Goal: Task Accomplishment & Management: Complete application form

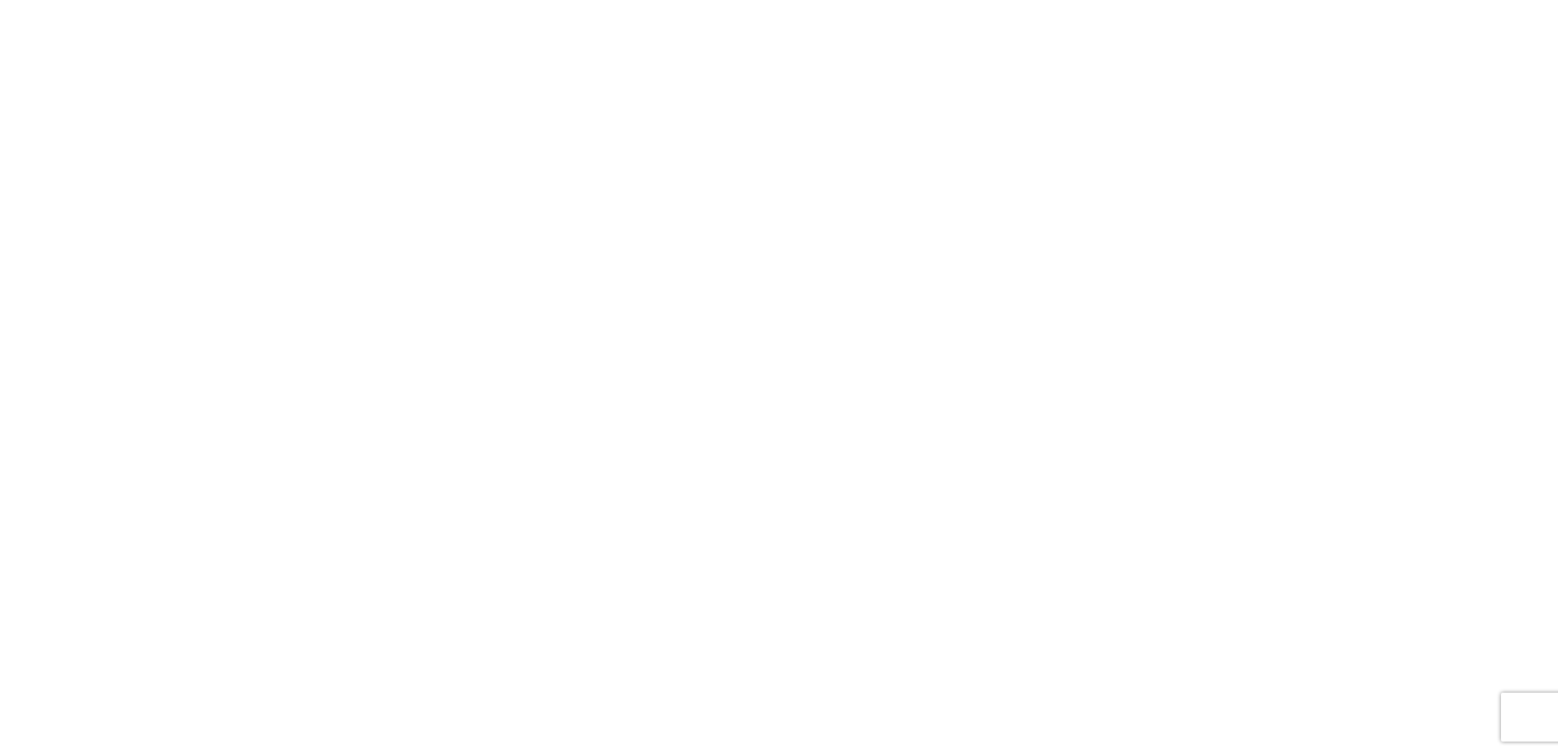
select select "FULL"
select select "LBS"
select select "IN"
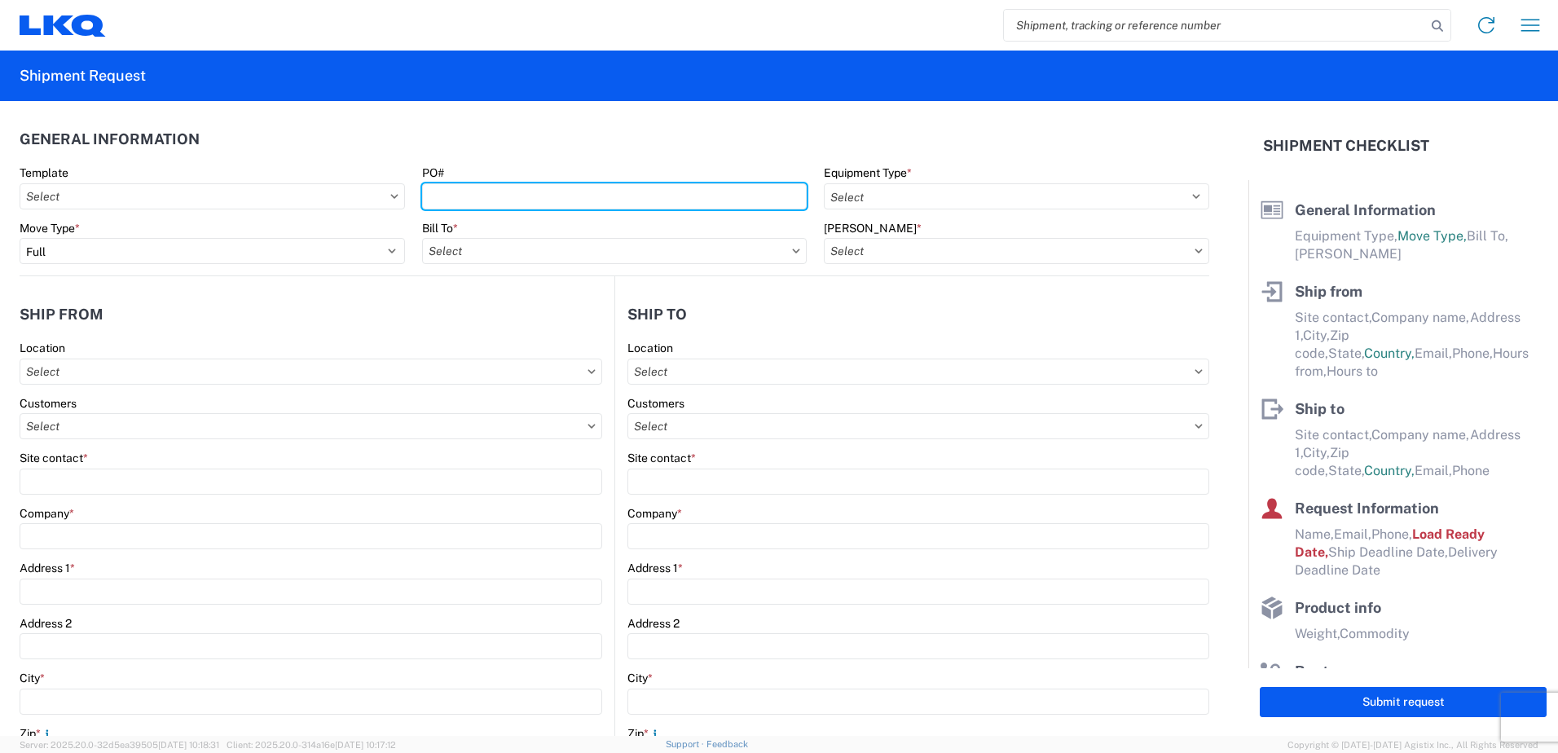
drag, startPoint x: 462, startPoint y: 196, endPoint x: 358, endPoint y: 169, distance: 107.7
click at [458, 196] on input "PO#" at bounding box center [614, 196] width 385 height 26
click at [438, 196] on input "1892935-" at bounding box center [614, 196] width 385 height 26
click at [495, 194] on input "18-92935-" at bounding box center [614, 196] width 385 height 26
drag, startPoint x: 517, startPoint y: 194, endPoint x: 485, endPoint y: 196, distance: 32.7
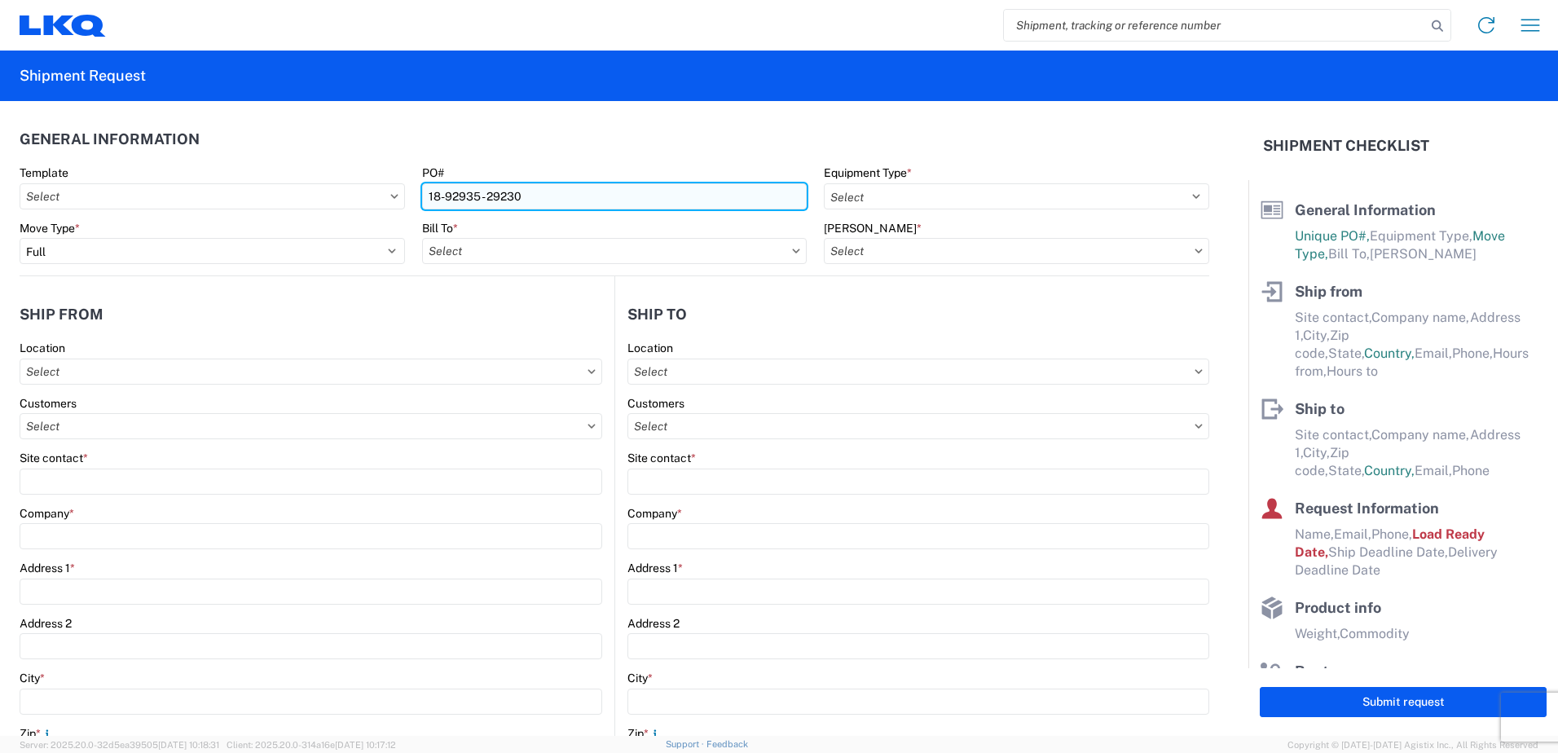
click at [485, 196] on input "18-92935 - 29230" at bounding box center [614, 196] width 385 height 26
type input "18-92935 - 92930"
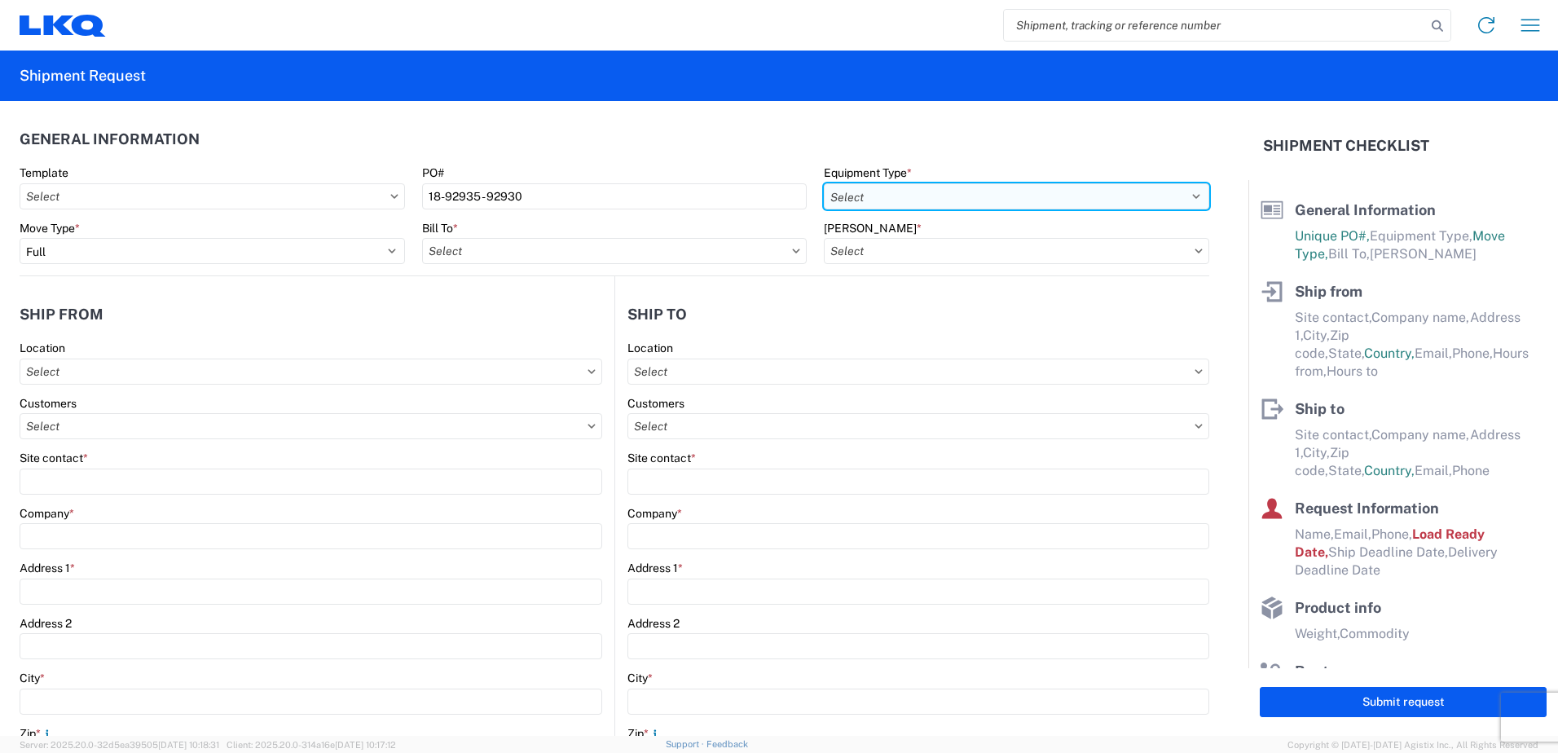
click at [1185, 198] on select "Select 53’ Dry Van Flatbed Dropdeck (van) Lowboy (flatbed) Rail" at bounding box center [1016, 196] width 385 height 26
select select "STDV"
click at [824, 183] on select "Select 53’ Dry Van Flatbed Dropdeck (van) Lowboy (flatbed) Rail" at bounding box center [1016, 196] width 385 height 26
drag, startPoint x: 614, startPoint y: 249, endPoint x: 602, endPoint y: 242, distance: 13.6
click at [612, 249] on input "text" at bounding box center [614, 251] width 385 height 26
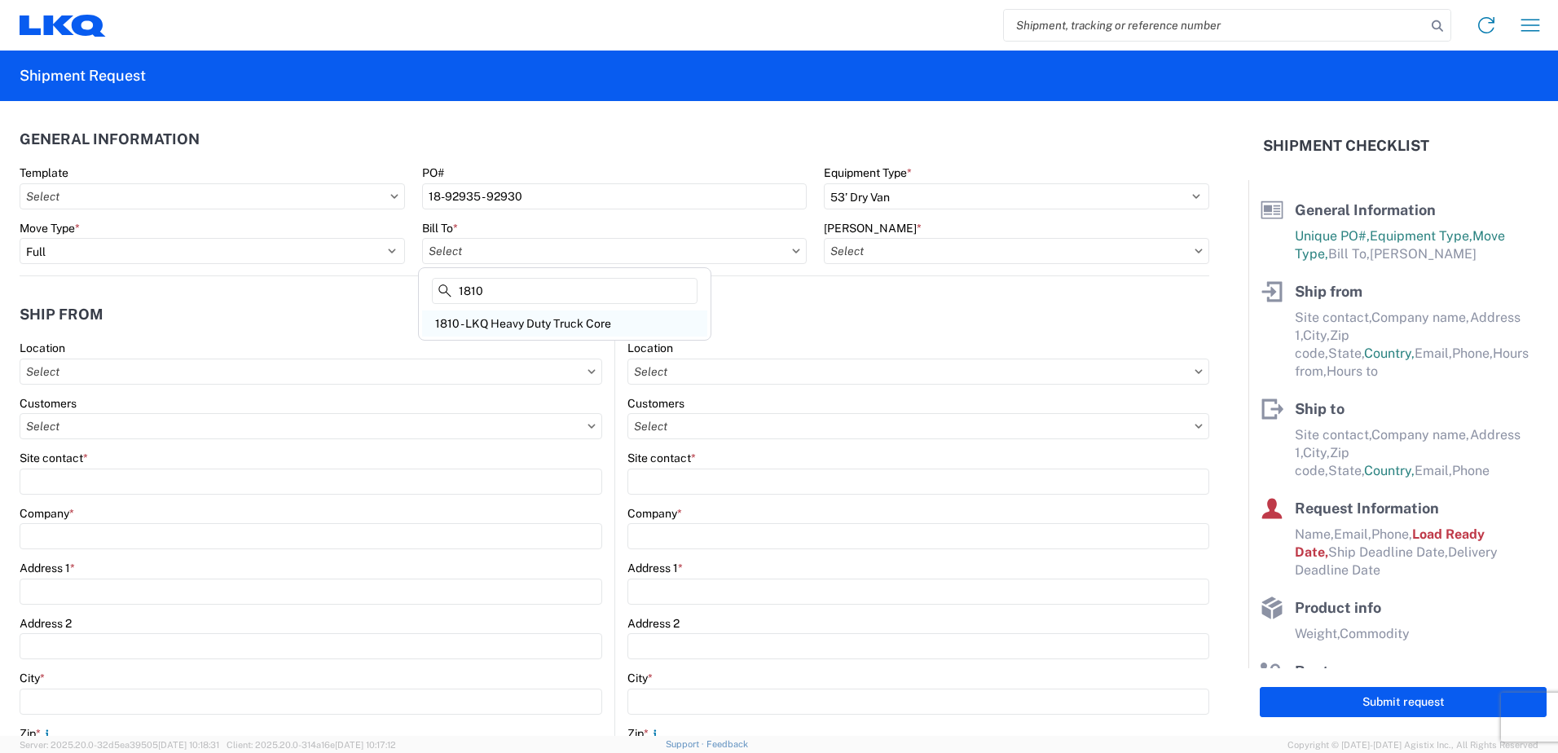
type input "1810"
click at [519, 323] on div "1810 - LKQ Heavy Duty Truck Core" at bounding box center [564, 323] width 285 height 26
type input "1810 - LKQ Heavy Duty Truck Core"
click at [1077, 253] on input "text" at bounding box center [1016, 251] width 385 height 26
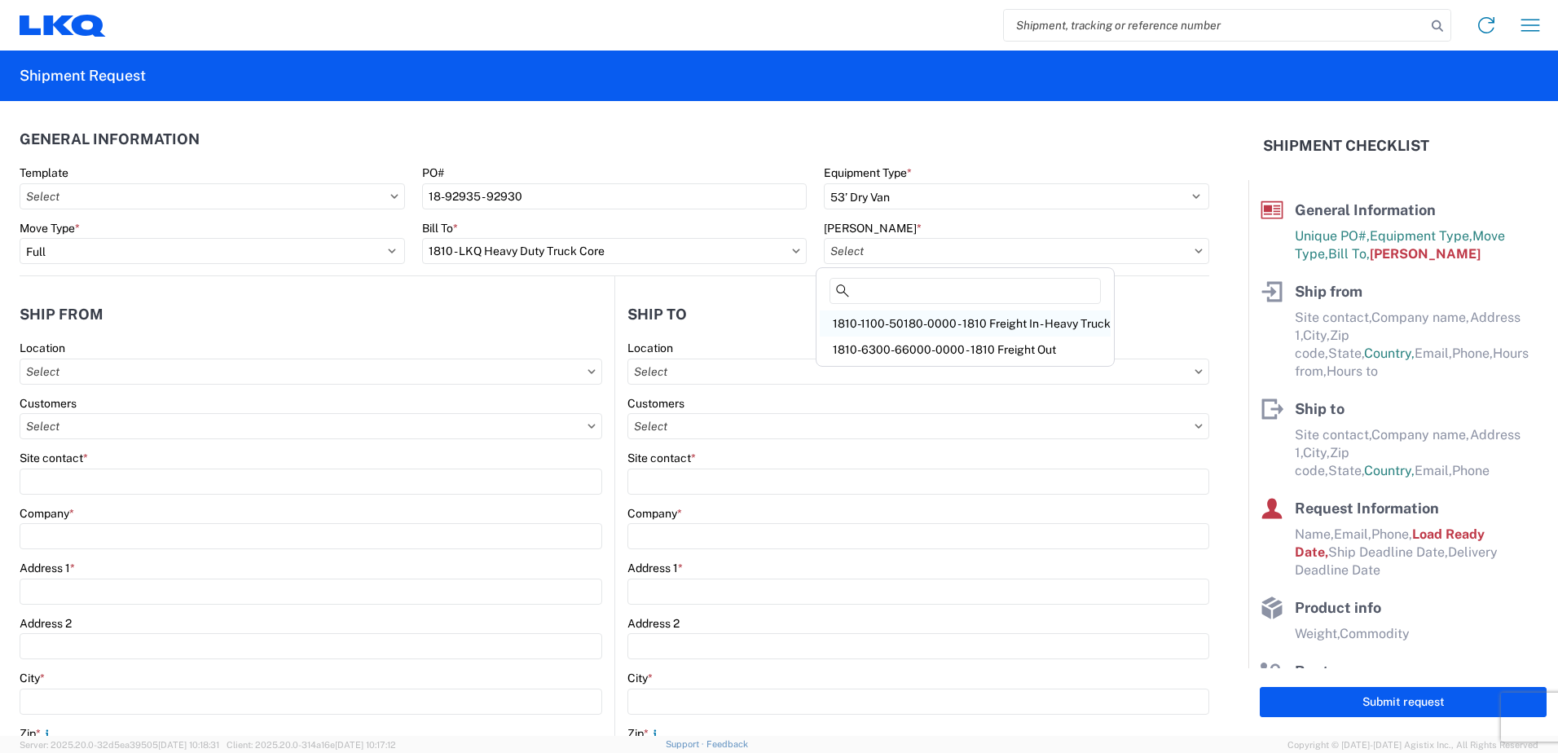
click at [844, 325] on div "1810-1100-50180-0000 - 1810 Freight In - Heavy Truck" at bounding box center [965, 323] width 291 height 26
type input "1810-1100-50180-0000 - 1810 Freight In - Heavy Truck"
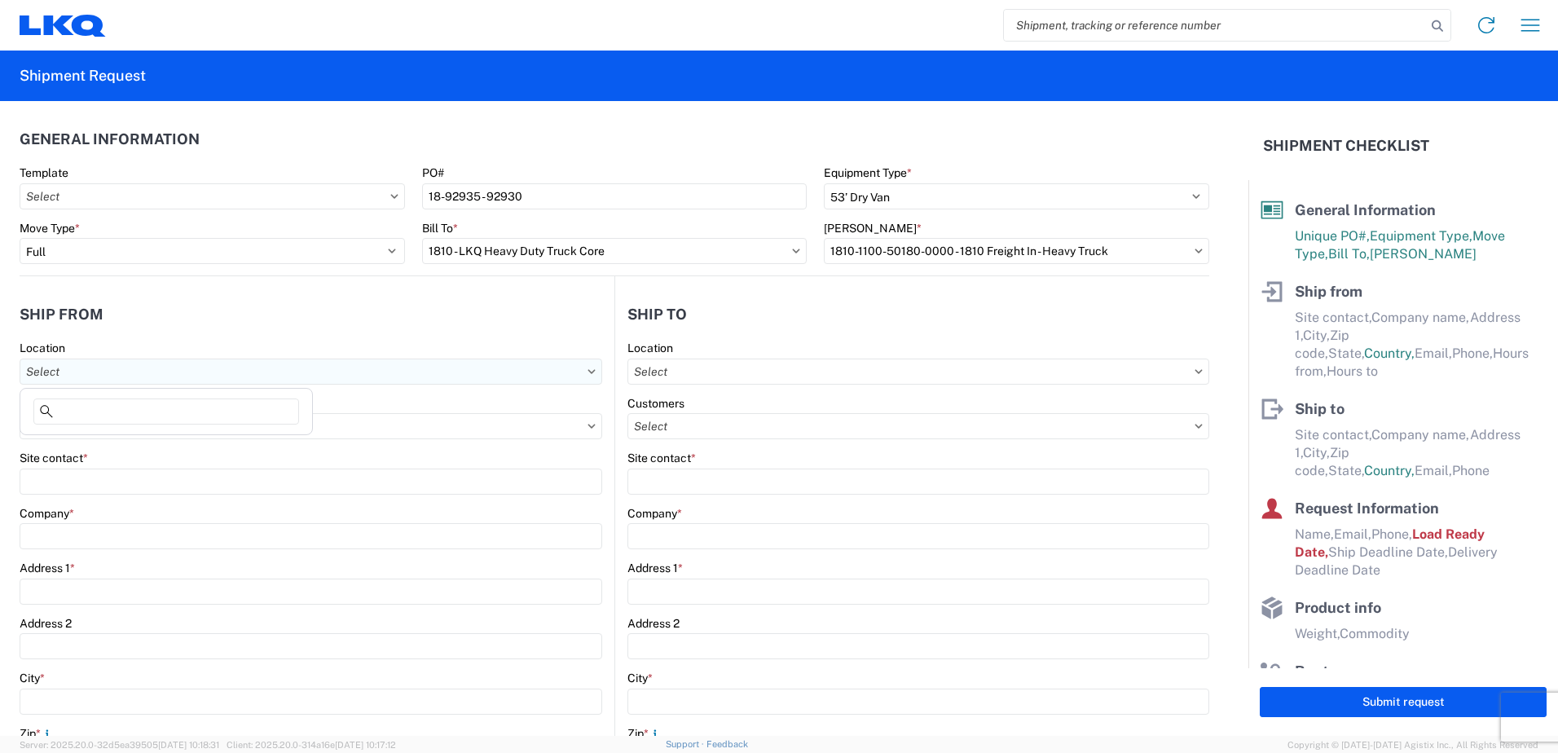
click at [92, 374] on input "text" at bounding box center [311, 372] width 583 height 26
type input "1821"
click at [185, 446] on div "1821 - LKQ KC Truck Parts - Inland [GEOGRAPHIC_DATA]" at bounding box center [176, 444] width 304 height 26
type input "1821 - LKQ KC Truck Parts - Inland [GEOGRAPHIC_DATA]"
type input "LKQ Corporation"
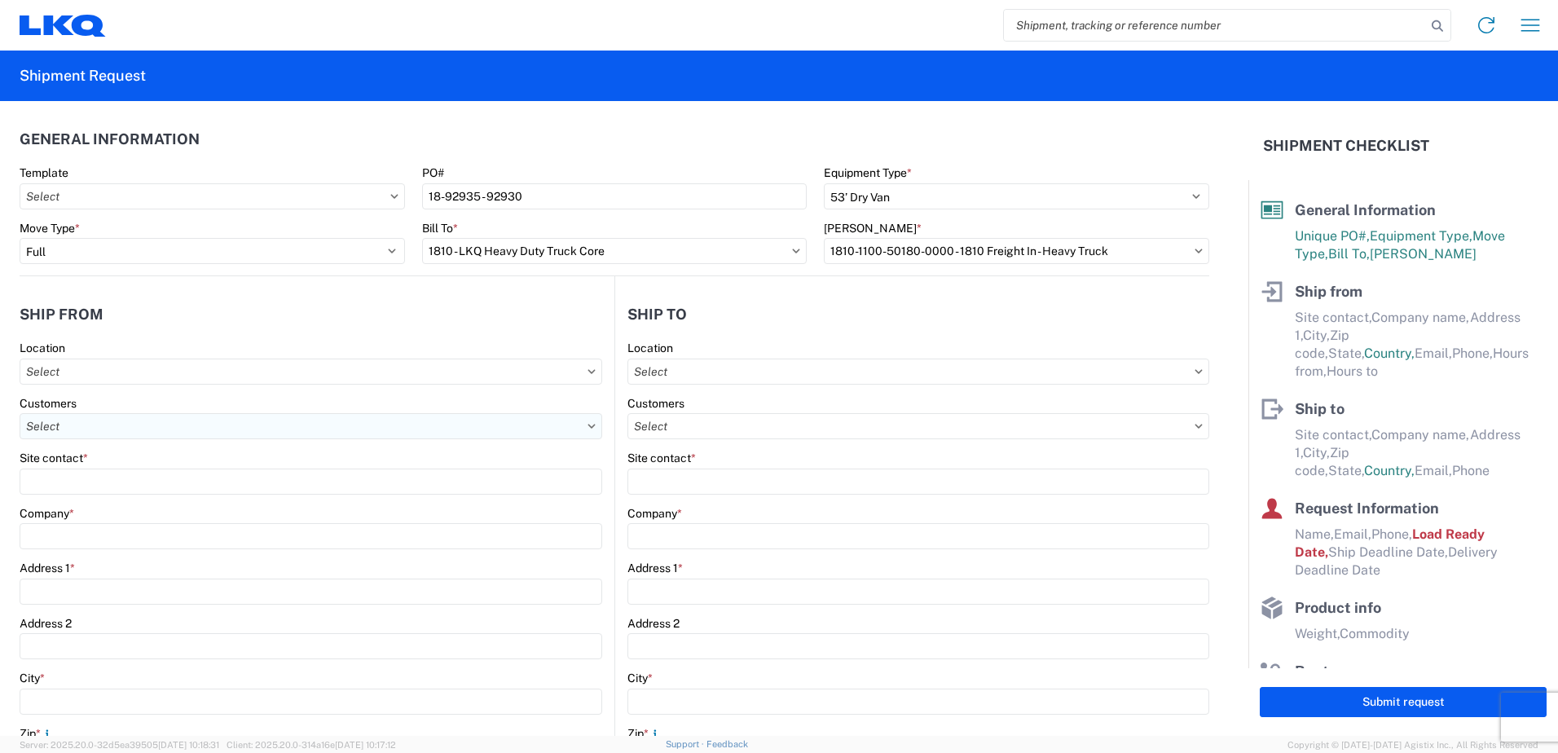
type input "[STREET_ADDRESS][PERSON_NAME]"
type input "[GEOGRAPHIC_DATA]"
type input "99212"
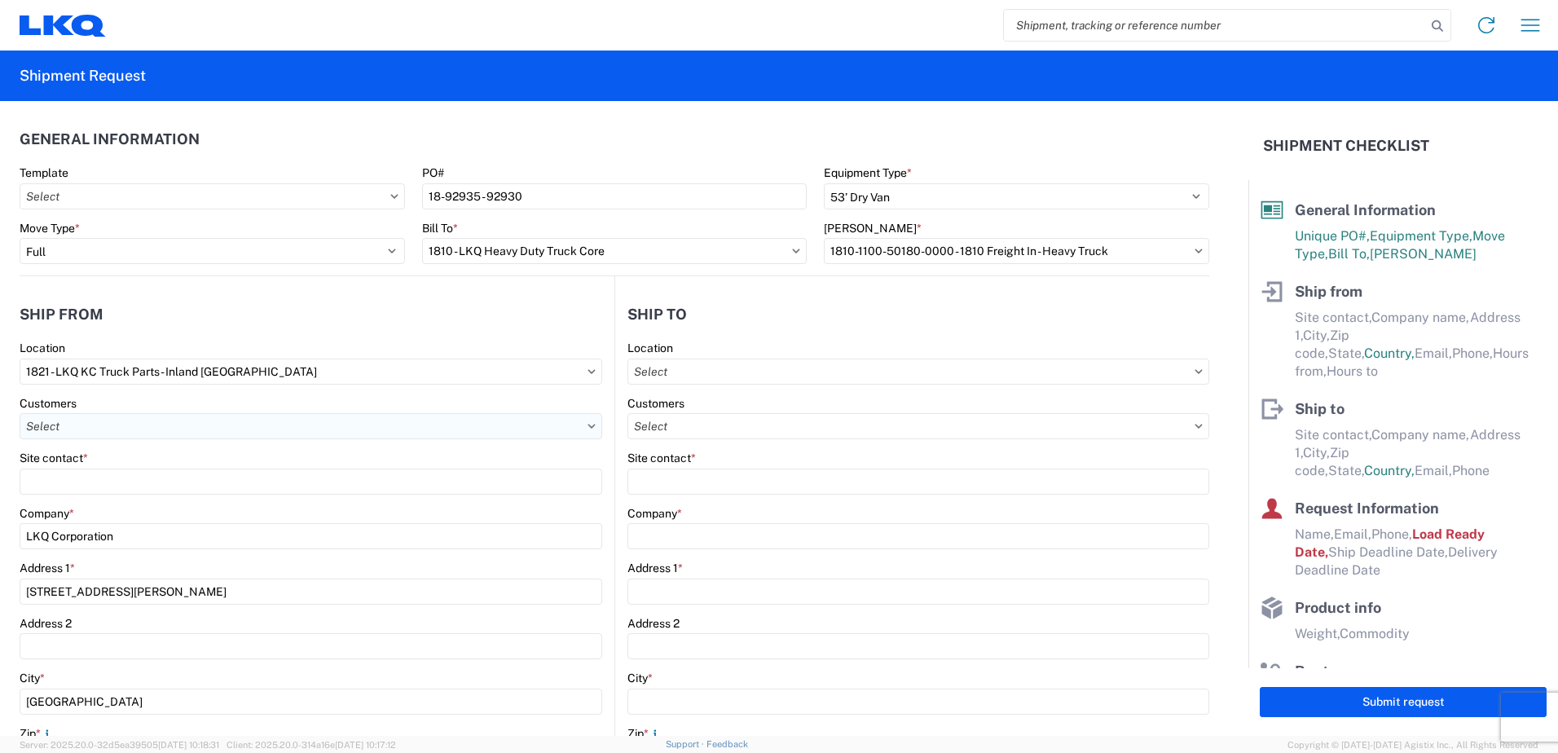
select select "WA"
select select "US"
type input "08:00"
type input "17:00"
click at [100, 429] on input "text" at bounding box center [311, 426] width 583 height 26
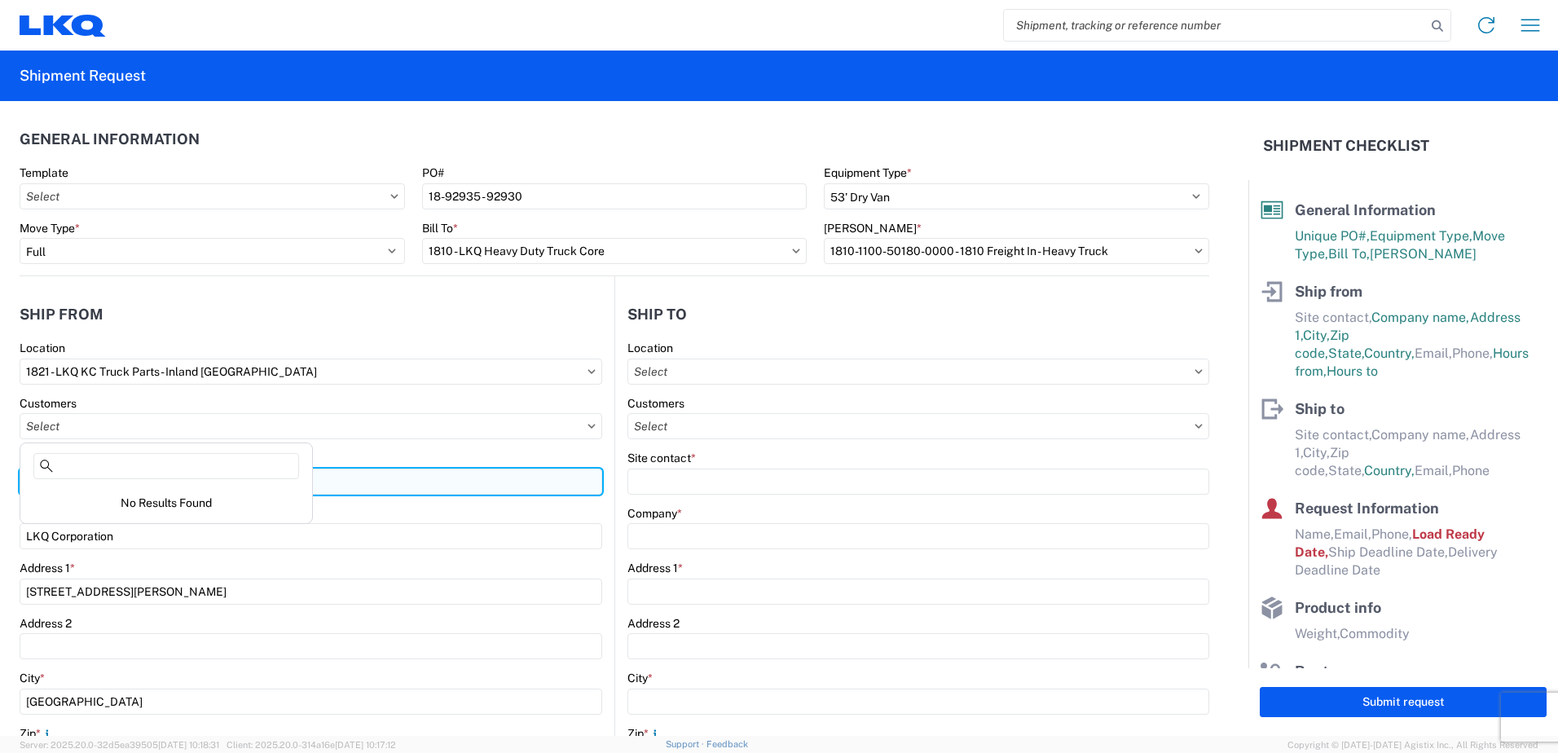
click at [335, 481] on input "Site contact *" at bounding box center [311, 481] width 583 height 26
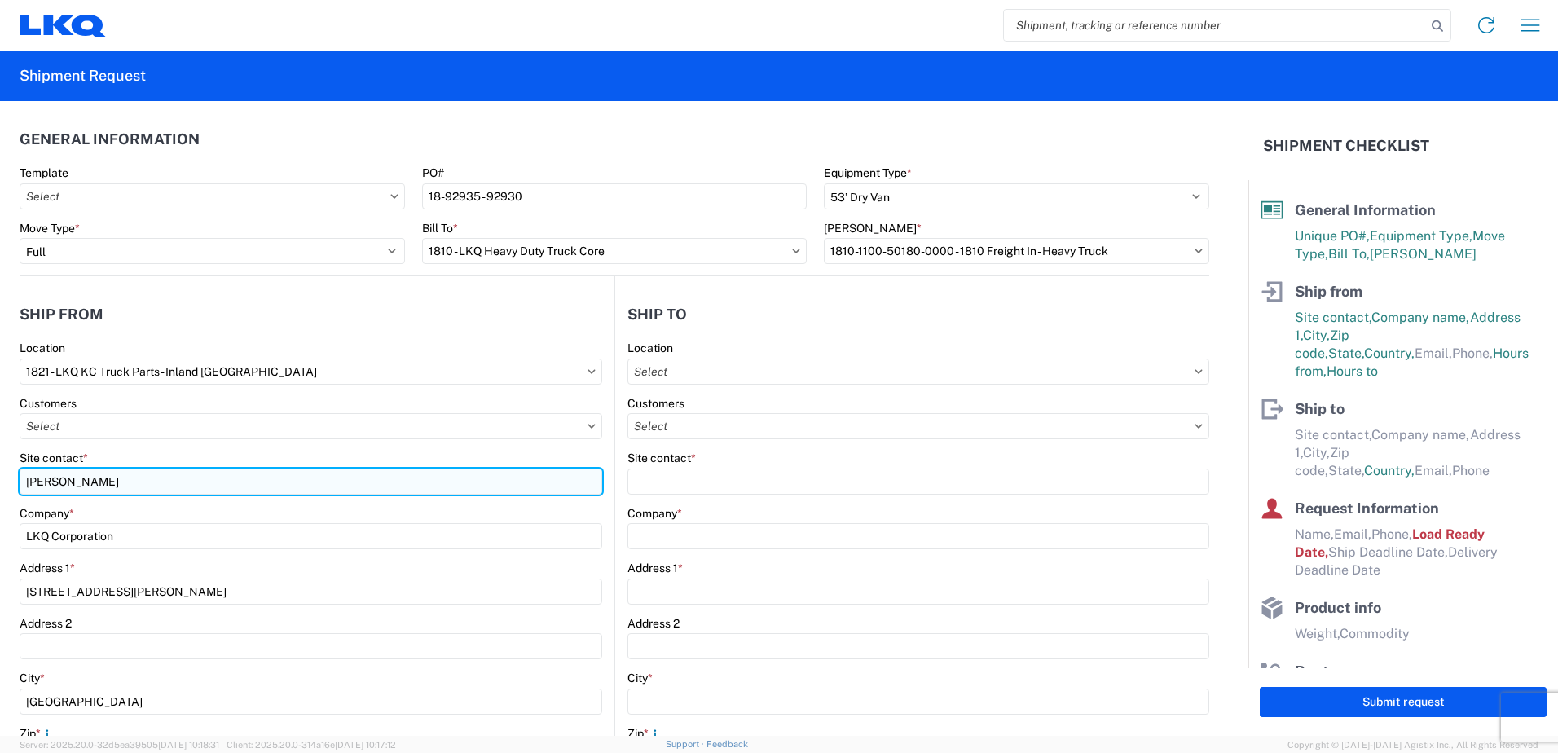
drag, startPoint x: 117, startPoint y: 487, endPoint x: 67, endPoint y: 476, distance: 51.8
click at [67, 476] on input "[PERSON_NAME]" at bounding box center [311, 481] width 583 height 26
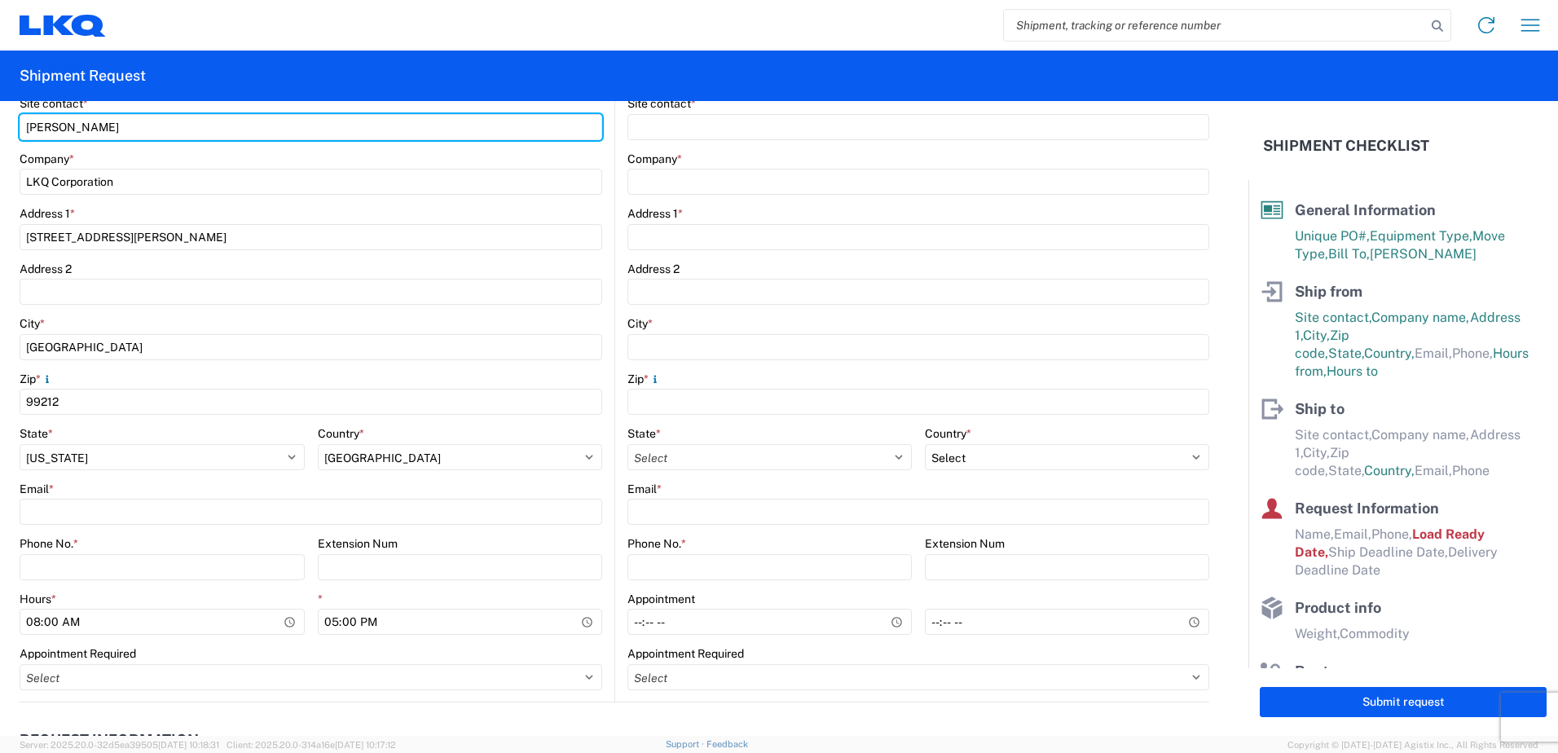
scroll to position [407, 0]
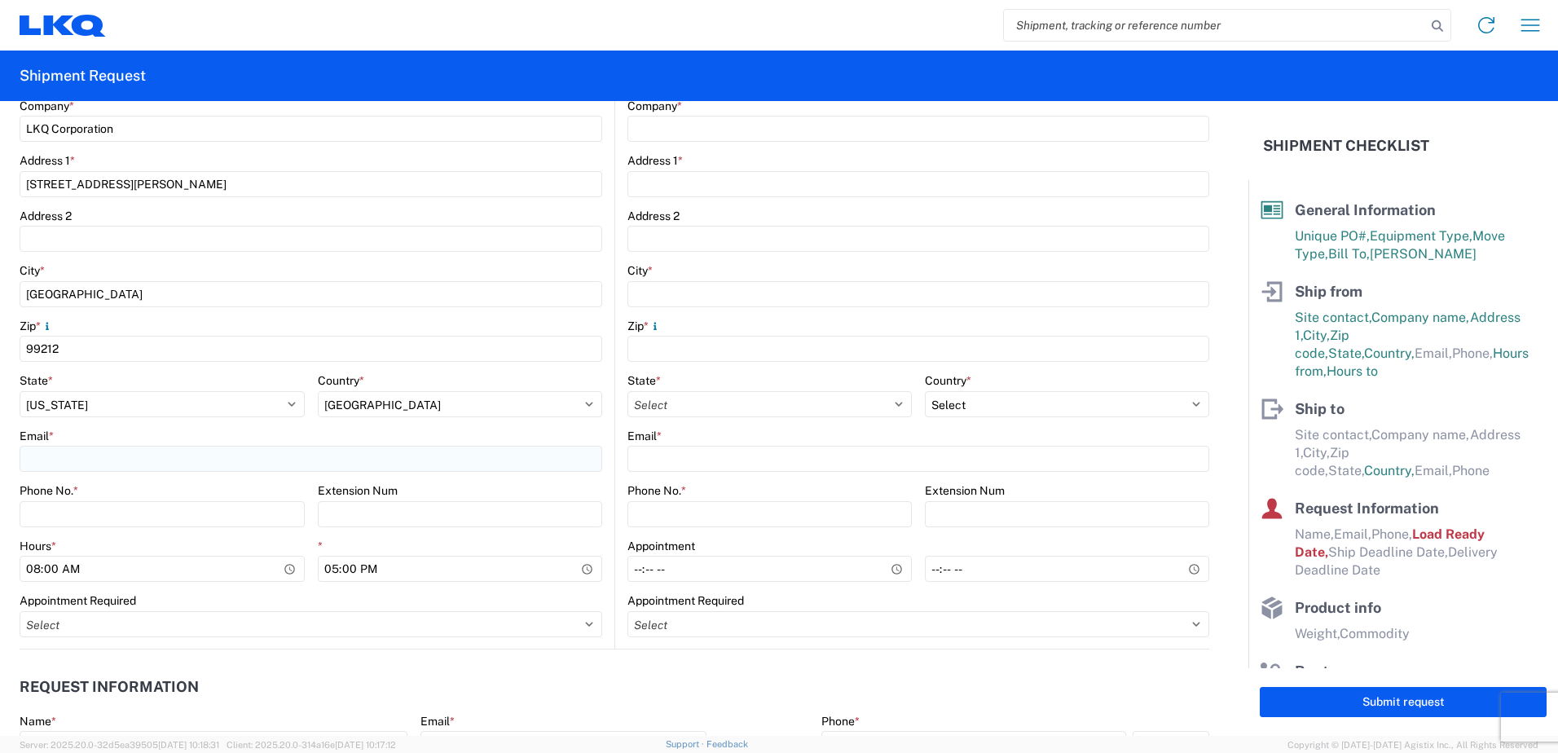
type input "[PERSON_NAME]"
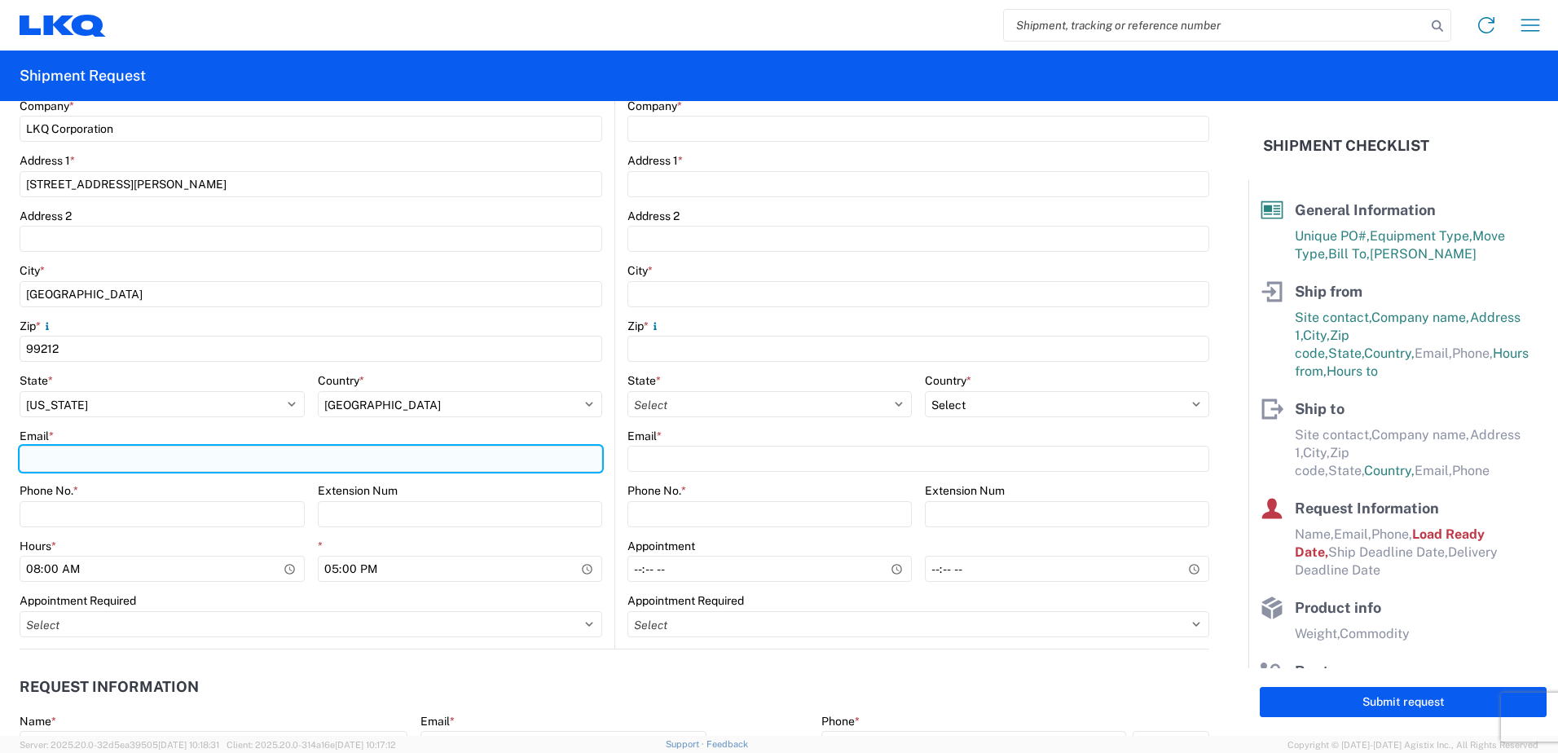
click at [42, 452] on input "Email *" at bounding box center [311, 459] width 583 height 26
drag, startPoint x: 169, startPoint y: 455, endPoint x: -99, endPoint y: 451, distance: 268.1
click at [0, 451] on html "Home Shipment request Shipment tracking Shipment Request General Information Te…" at bounding box center [779, 376] width 1558 height 753
type input "b"
drag, startPoint x: 58, startPoint y: 464, endPoint x: -68, endPoint y: 454, distance: 125.9
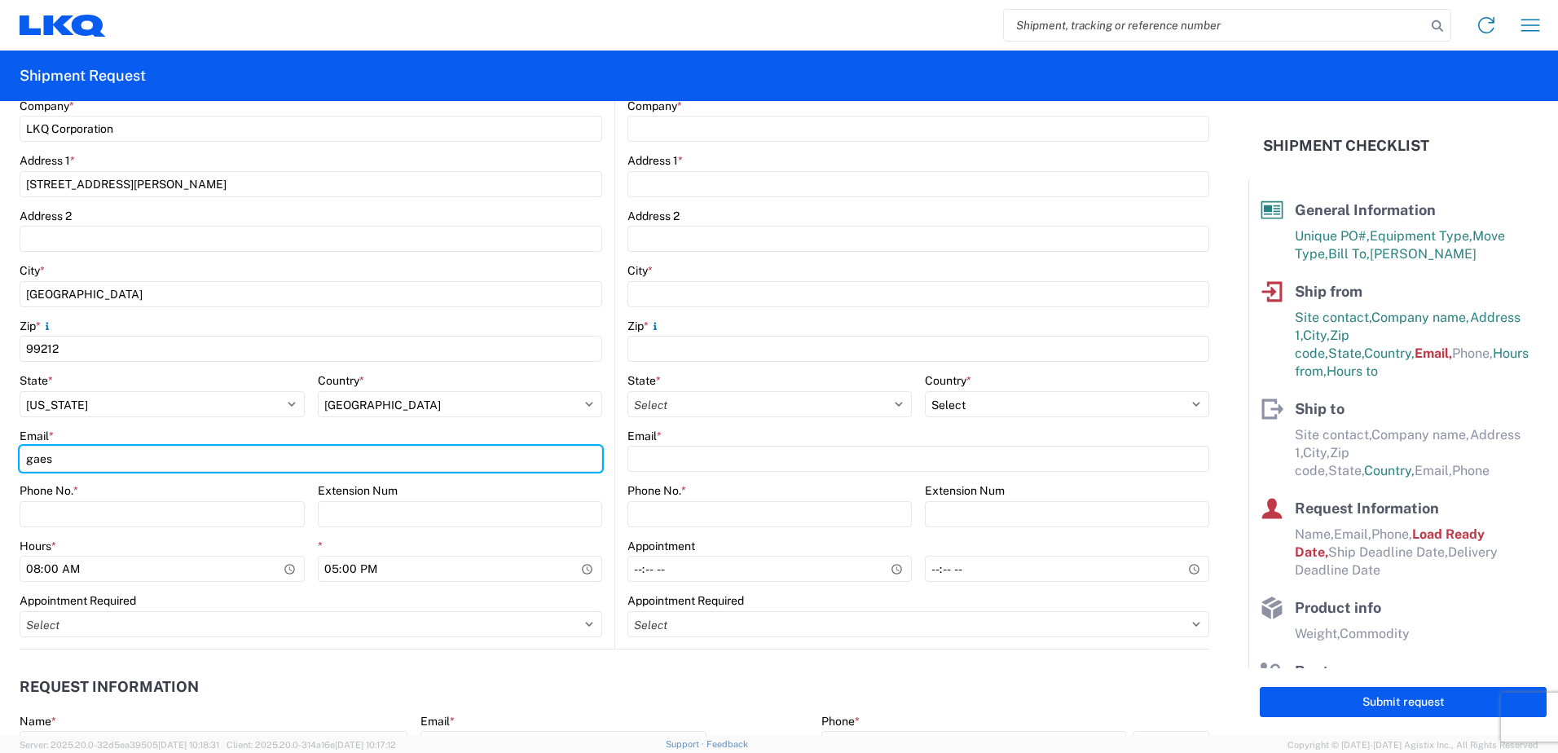
click at [0, 454] on html "Home Shipment request Shipment tracking Shipment Request General Information Te…" at bounding box center [779, 376] width 1558 height 753
click at [107, 462] on input "mi" at bounding box center [311, 459] width 583 height 26
type input "[EMAIL_ADDRESS][DOMAIN_NAME]"
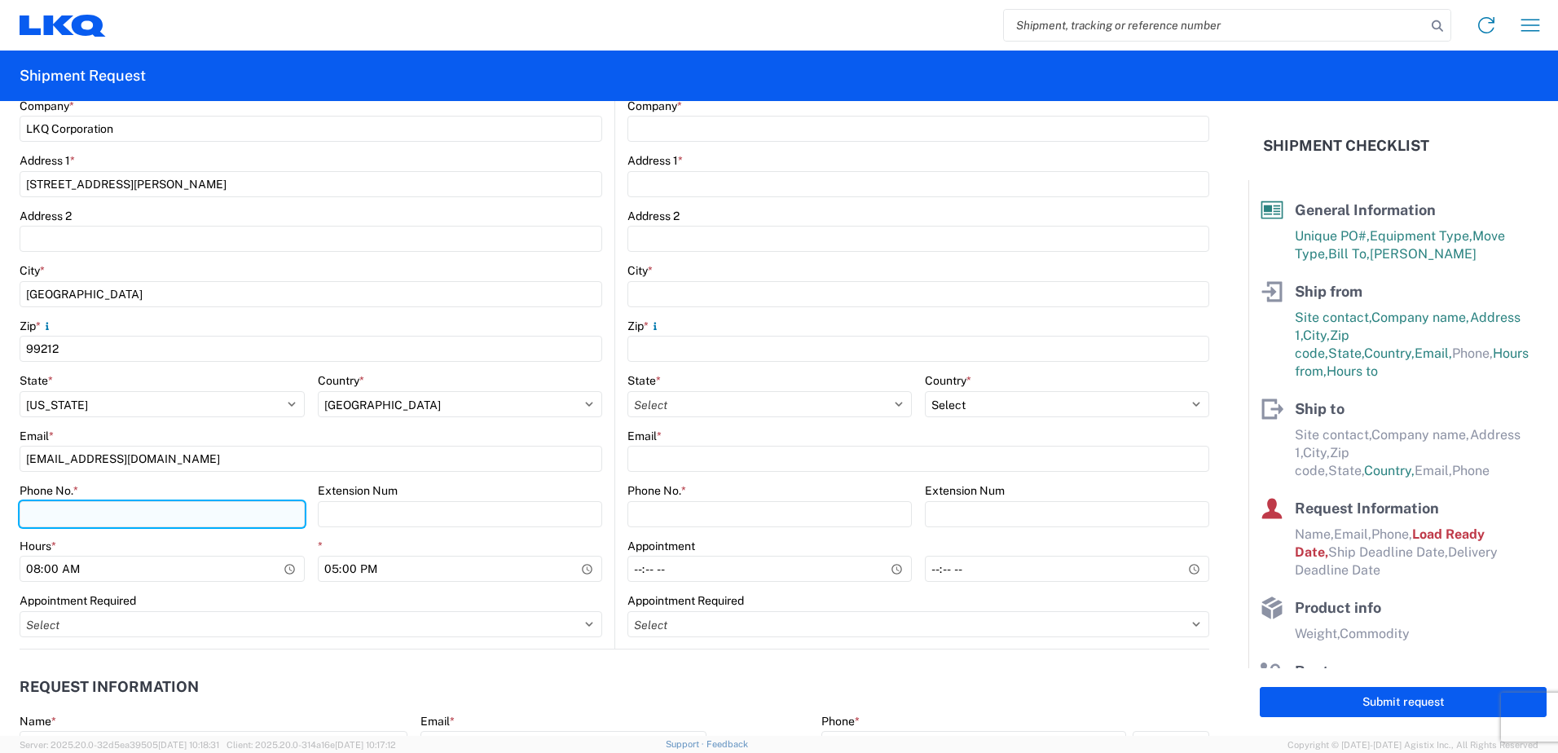
paste input "[PHONE_NUMBER]"
type input "[PHONE_NUMBER]"
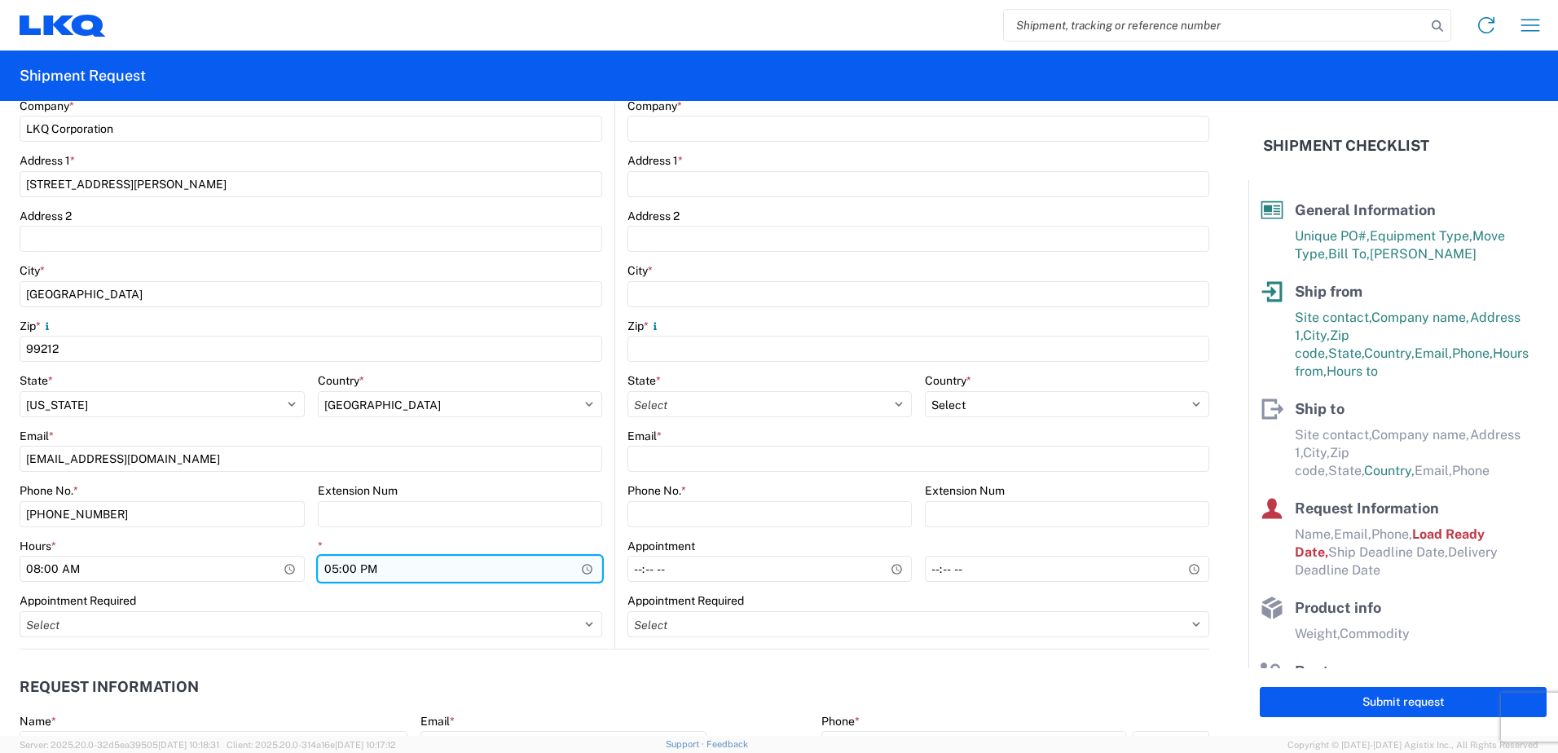
click at [328, 568] on input "17:00" at bounding box center [460, 569] width 285 height 26
type input "15:00"
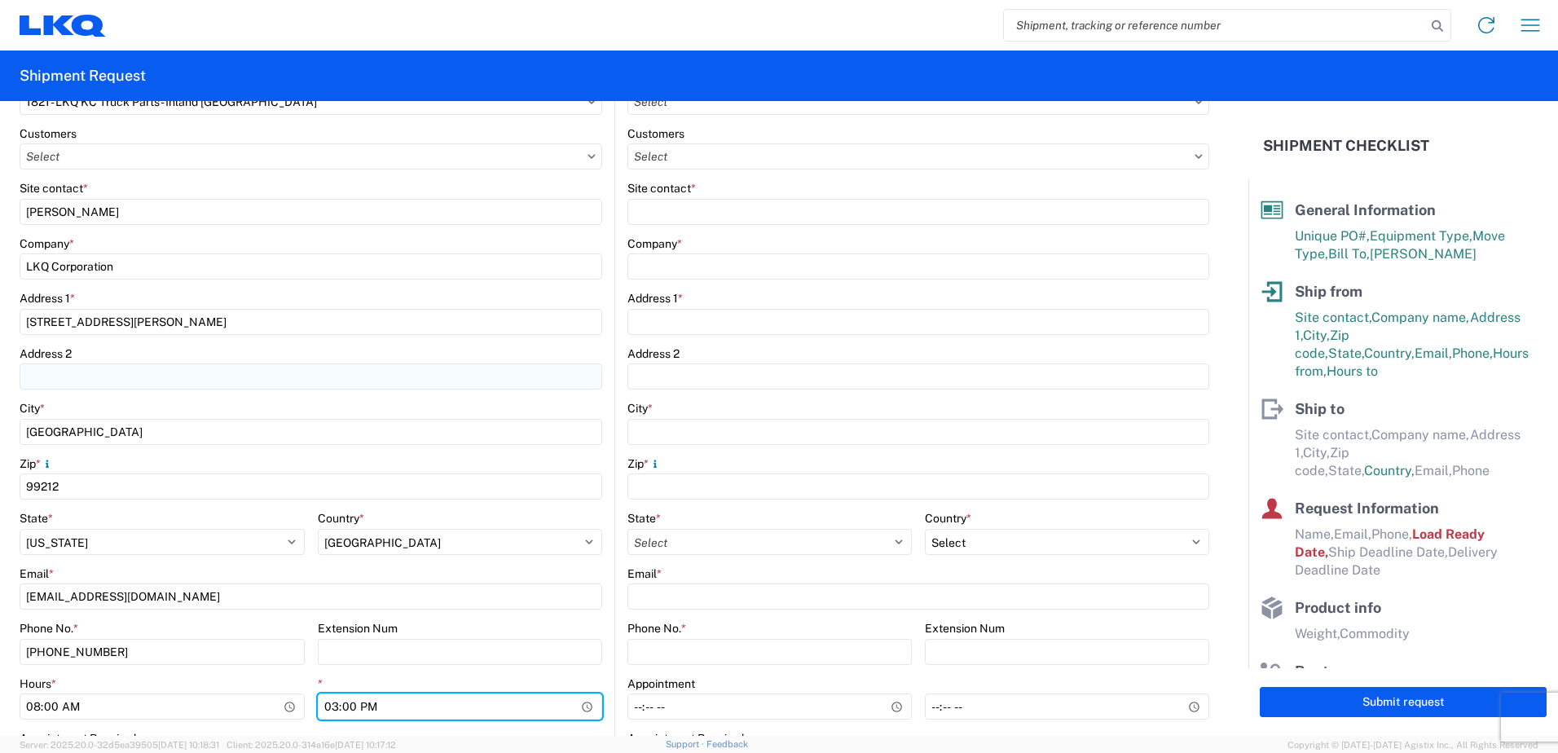
scroll to position [244, 0]
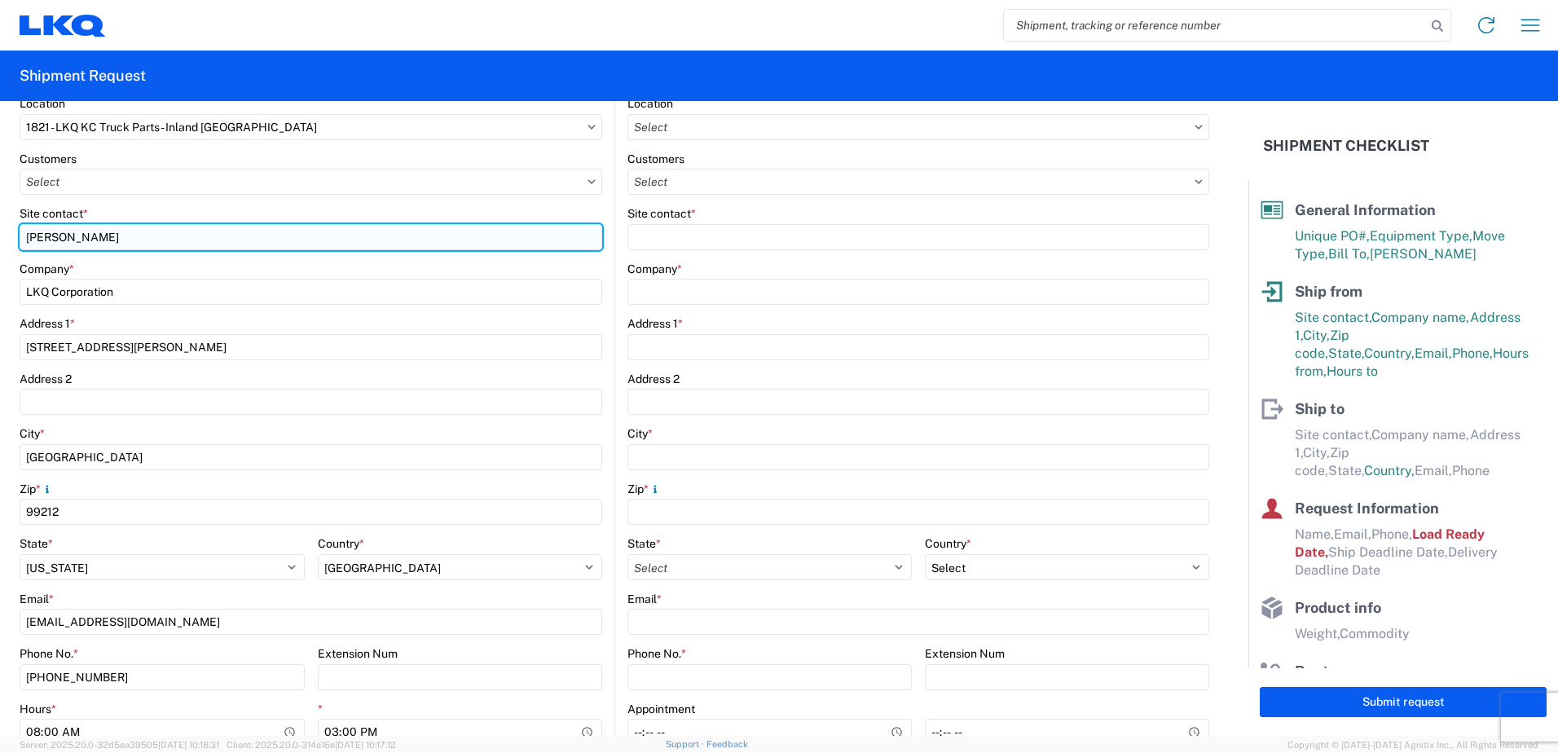
click at [64, 233] on input "[PERSON_NAME]" at bounding box center [311, 237] width 583 height 26
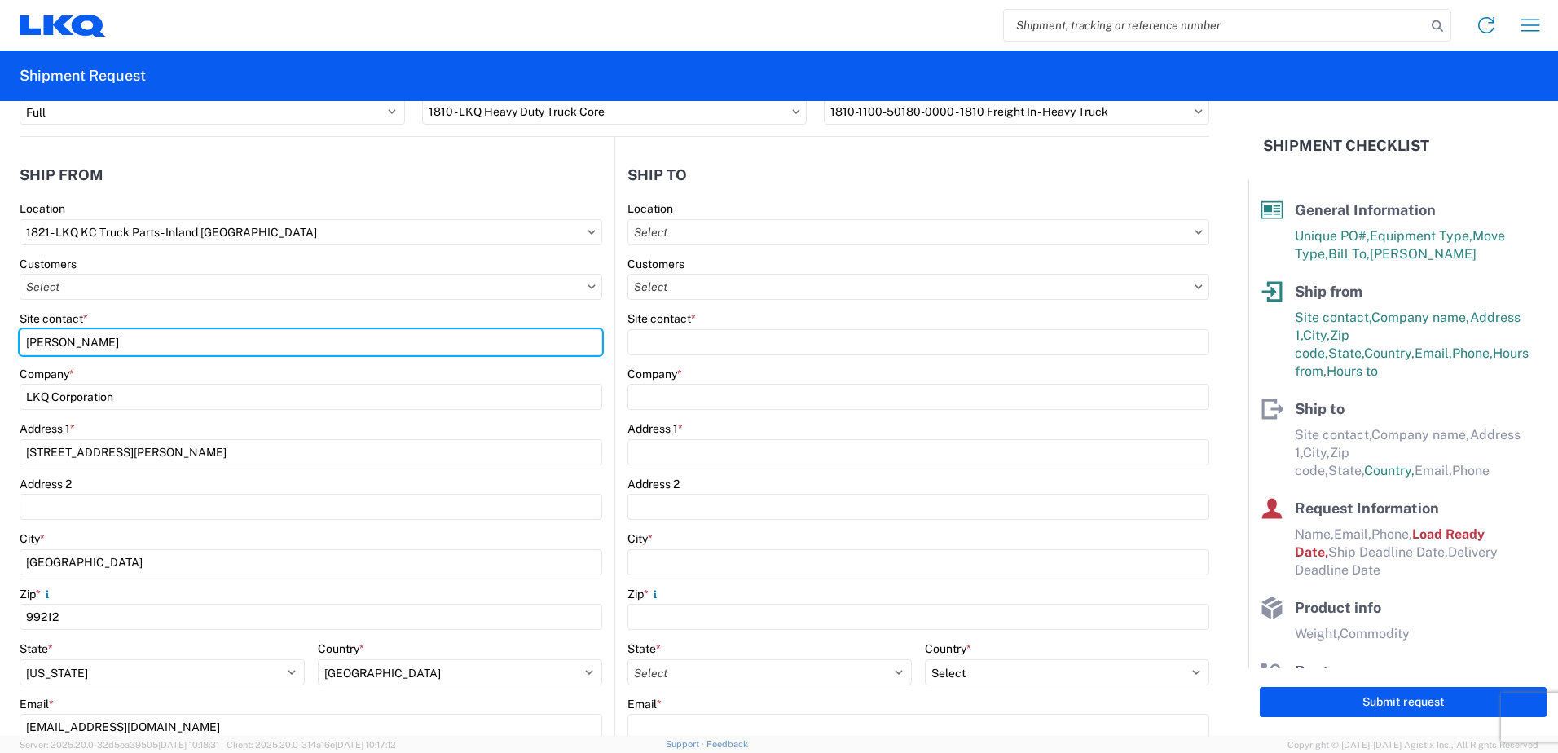
scroll to position [81, 0]
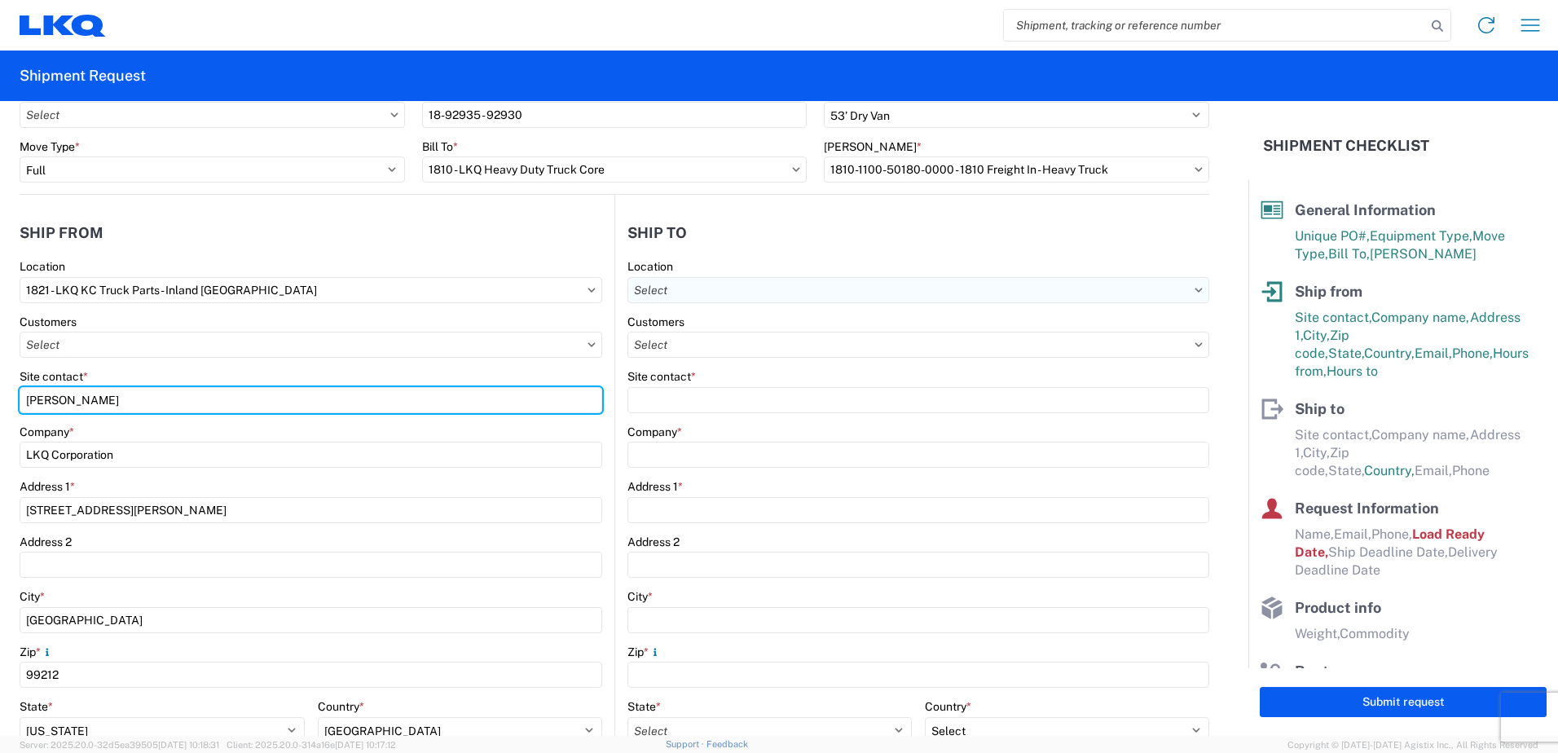
type input "[PERSON_NAME]"
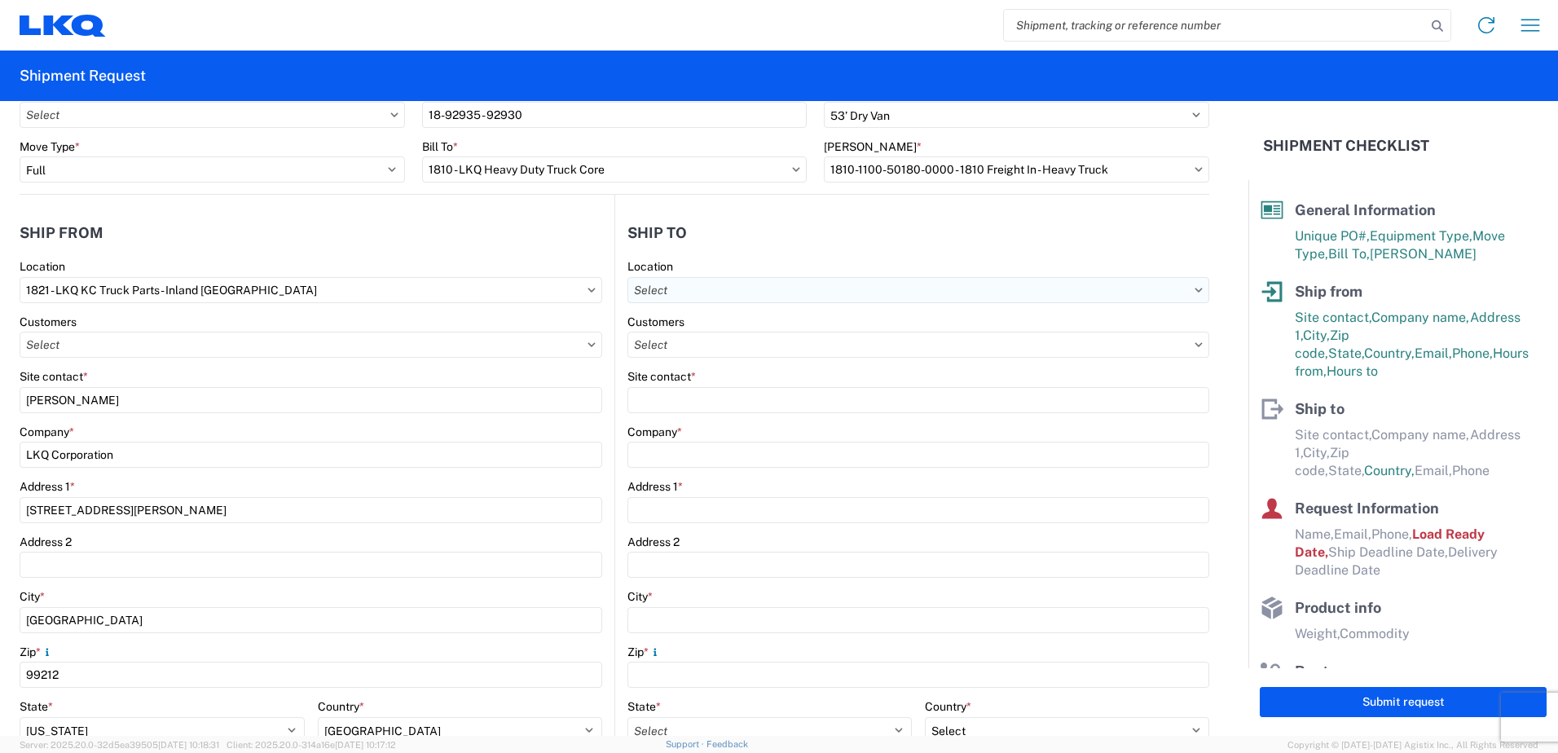
click at [680, 288] on input "text" at bounding box center [918, 290] width 582 height 26
type input "1810"
click at [645, 373] on div "1810 - LKQ Heavy Duty Truck Core" at bounding box center [768, 363] width 285 height 26
type input "1810 - LKQ Heavy Duty Truck Core"
type input "LKQ Corporation"
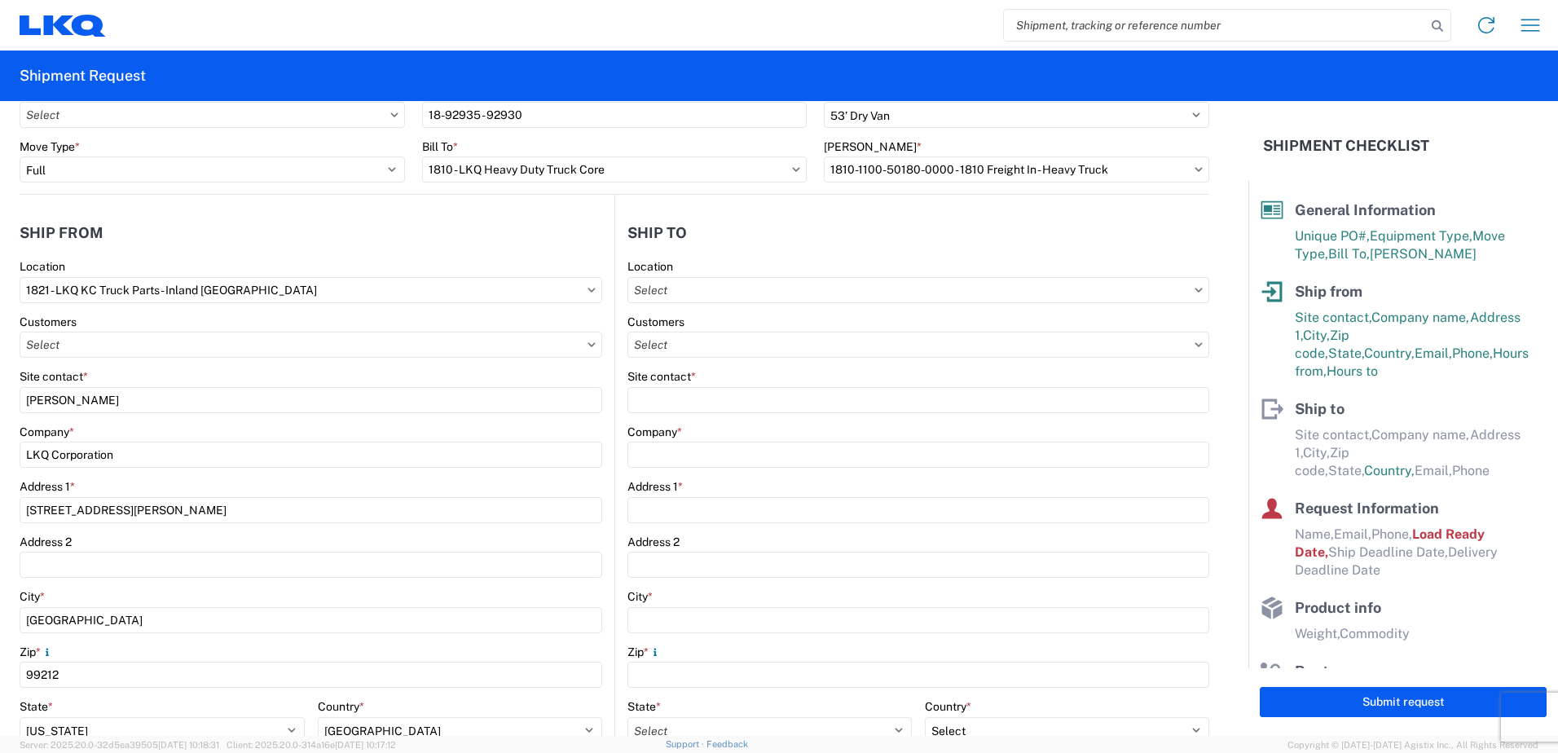
type input "[STREET_ADDRESS]"
type input "Lansing"
type input "60438"
select select "US"
type input "07:30"
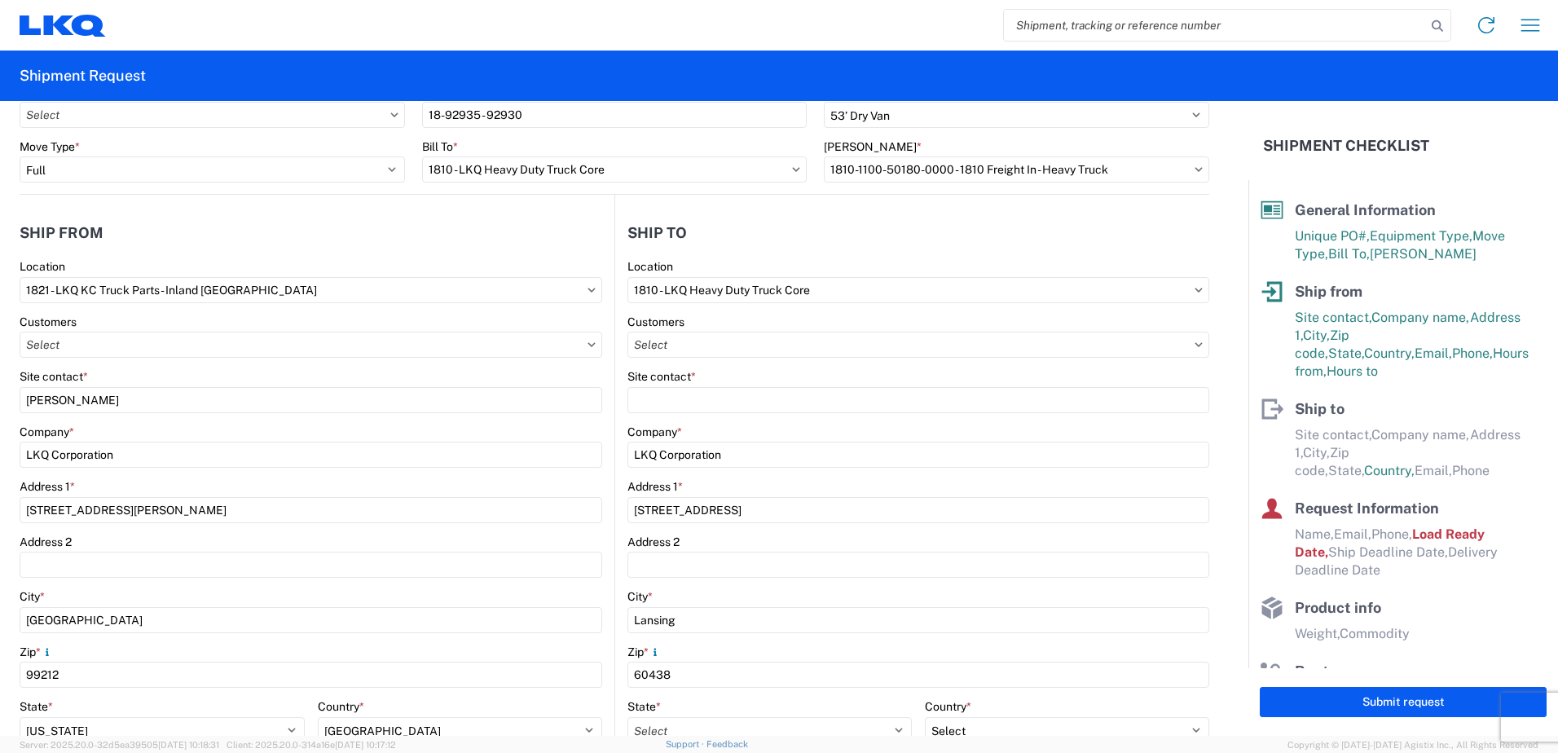
type input "17:00"
select select "IL"
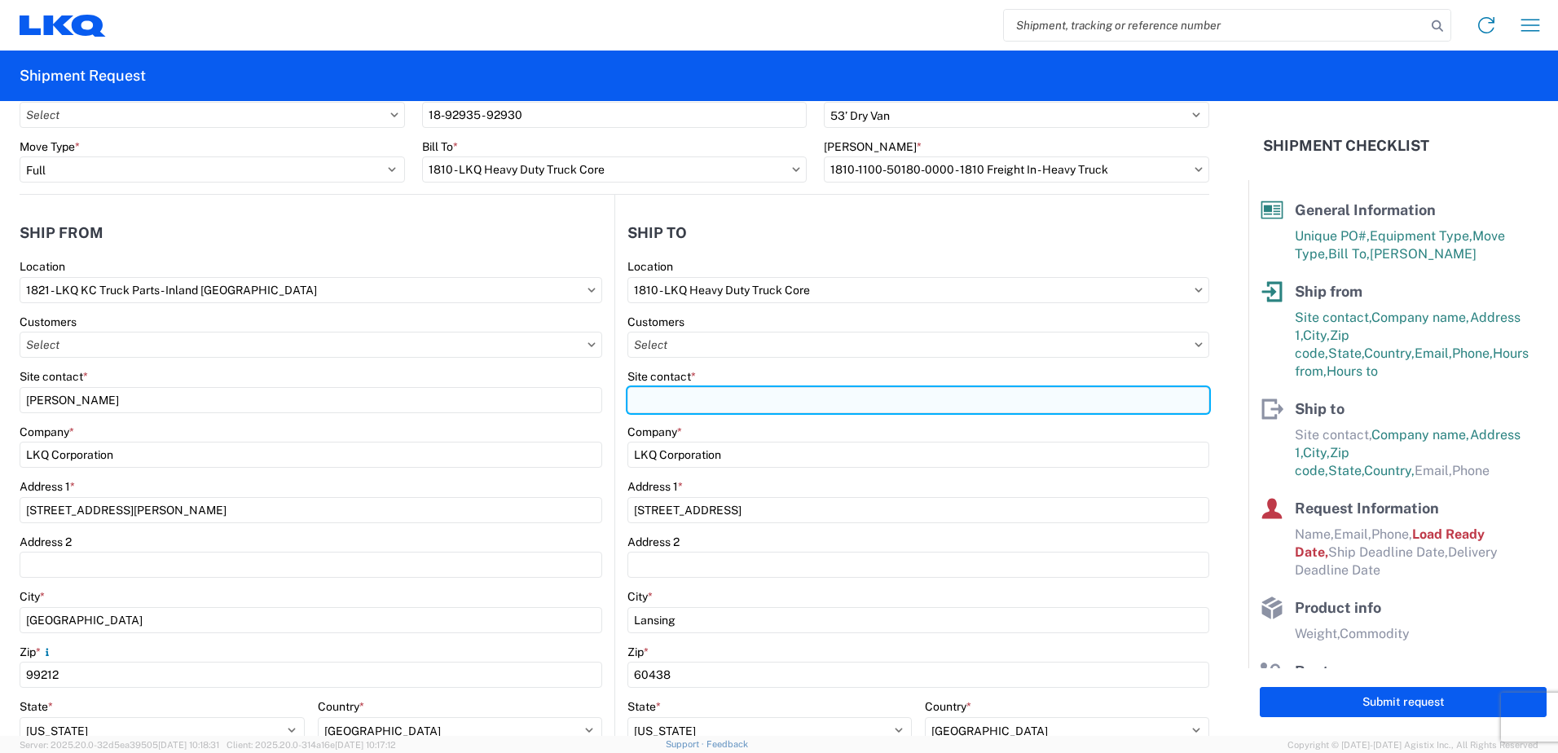
click at [689, 397] on input "Site contact *" at bounding box center [918, 400] width 582 height 26
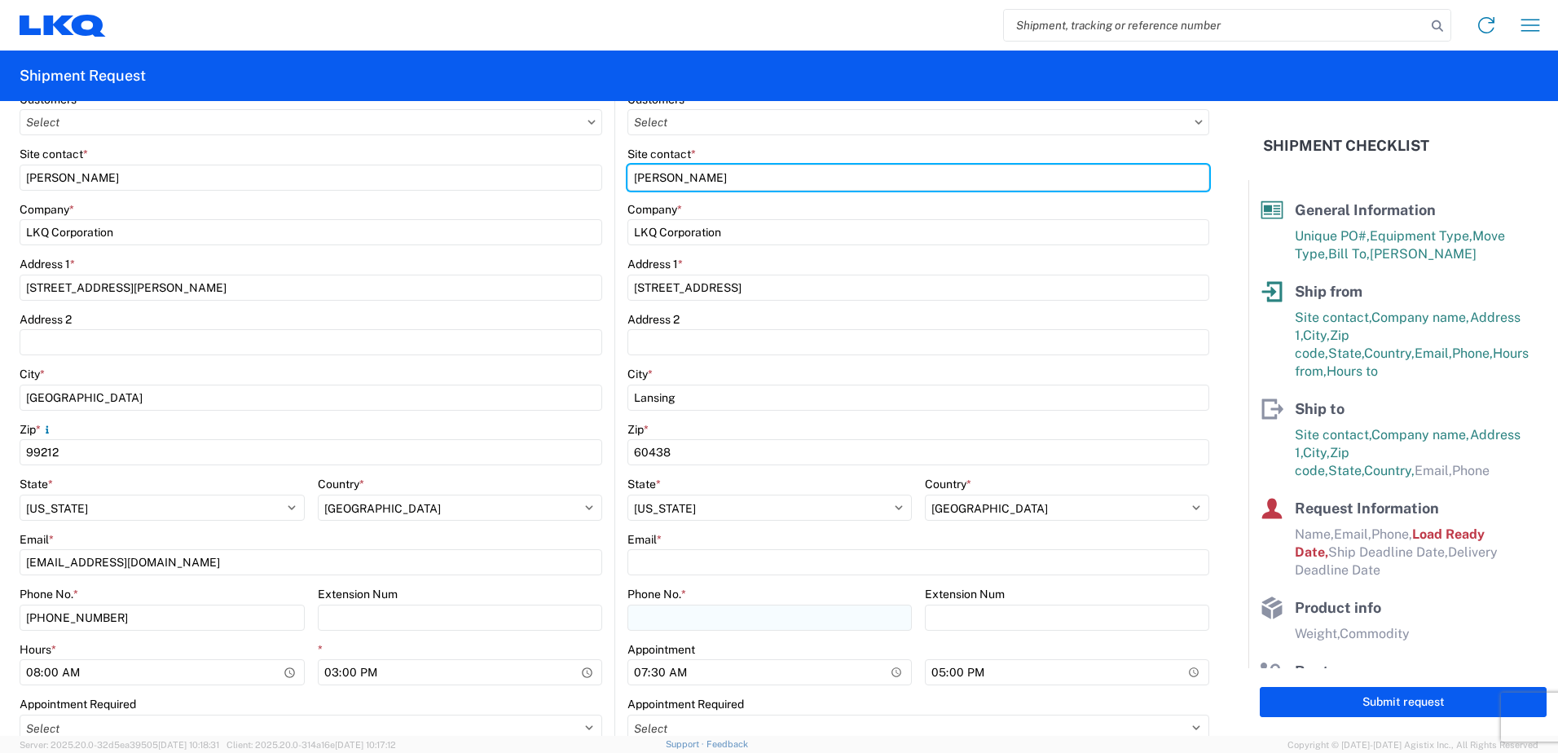
scroll to position [326, 0]
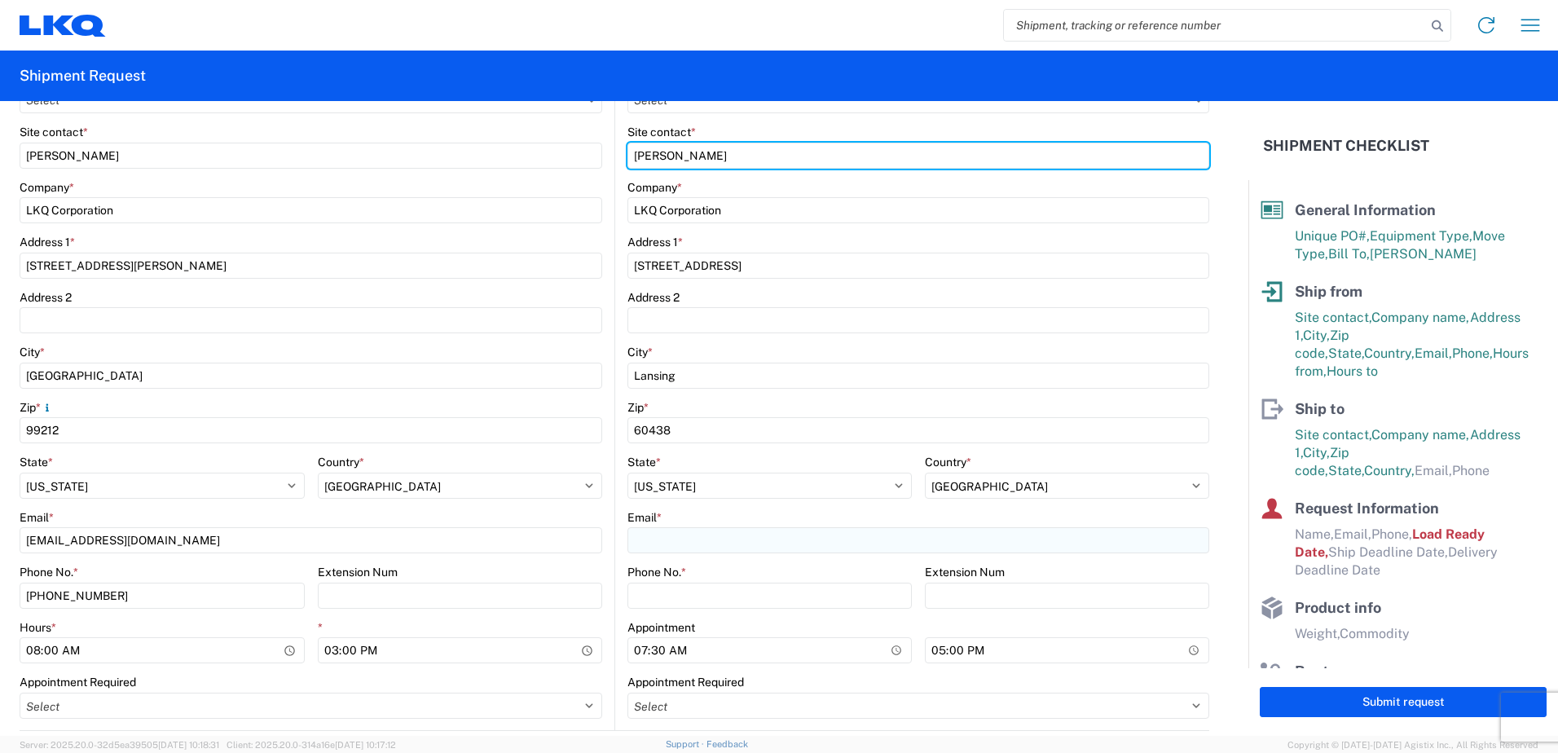
type input "[PERSON_NAME]"
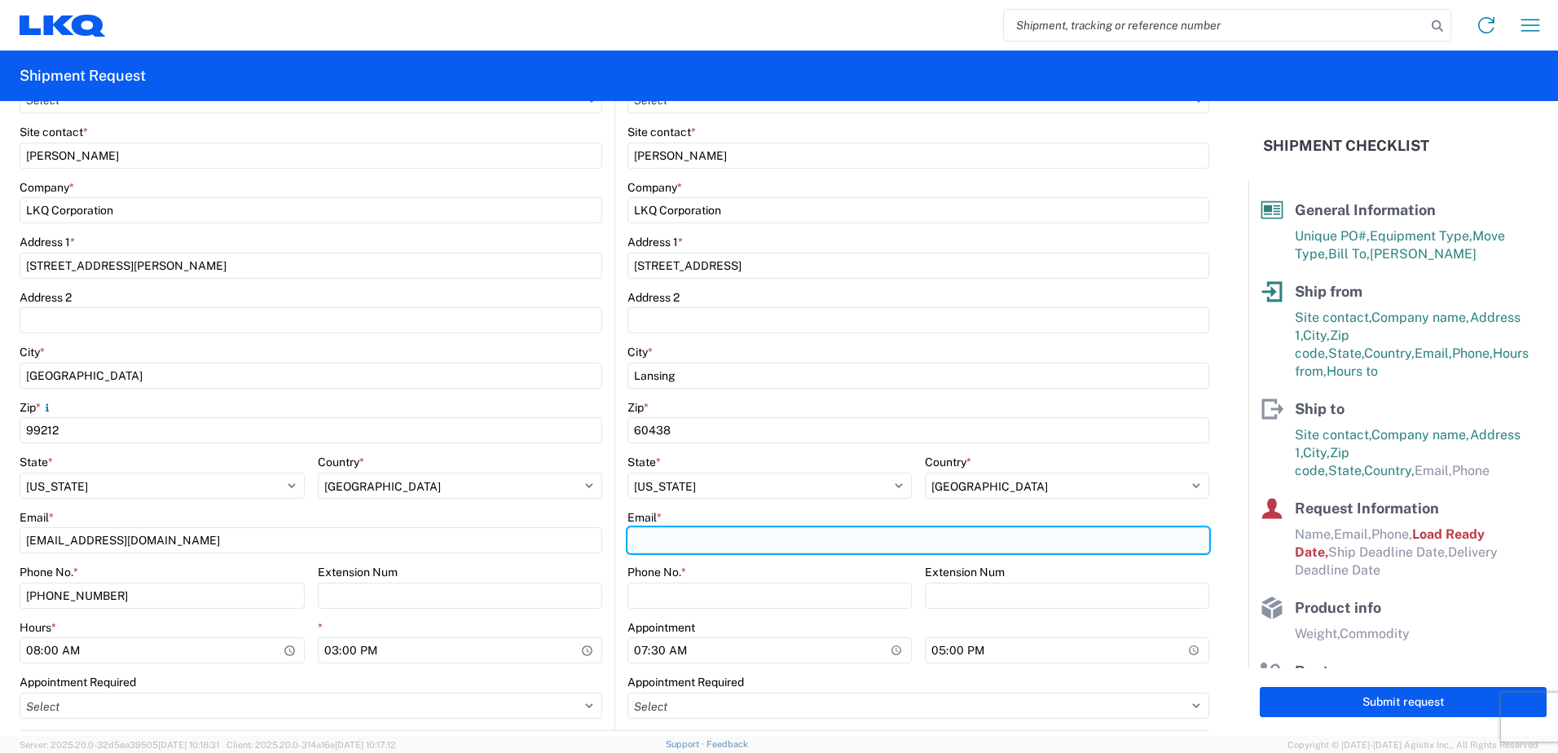
drag, startPoint x: 639, startPoint y: 542, endPoint x: 619, endPoint y: 546, distance: 20.0
click at [639, 542] on input "Email *" at bounding box center [918, 540] width 582 height 26
type input "[EMAIL_ADDRESS][DOMAIN_NAME]"
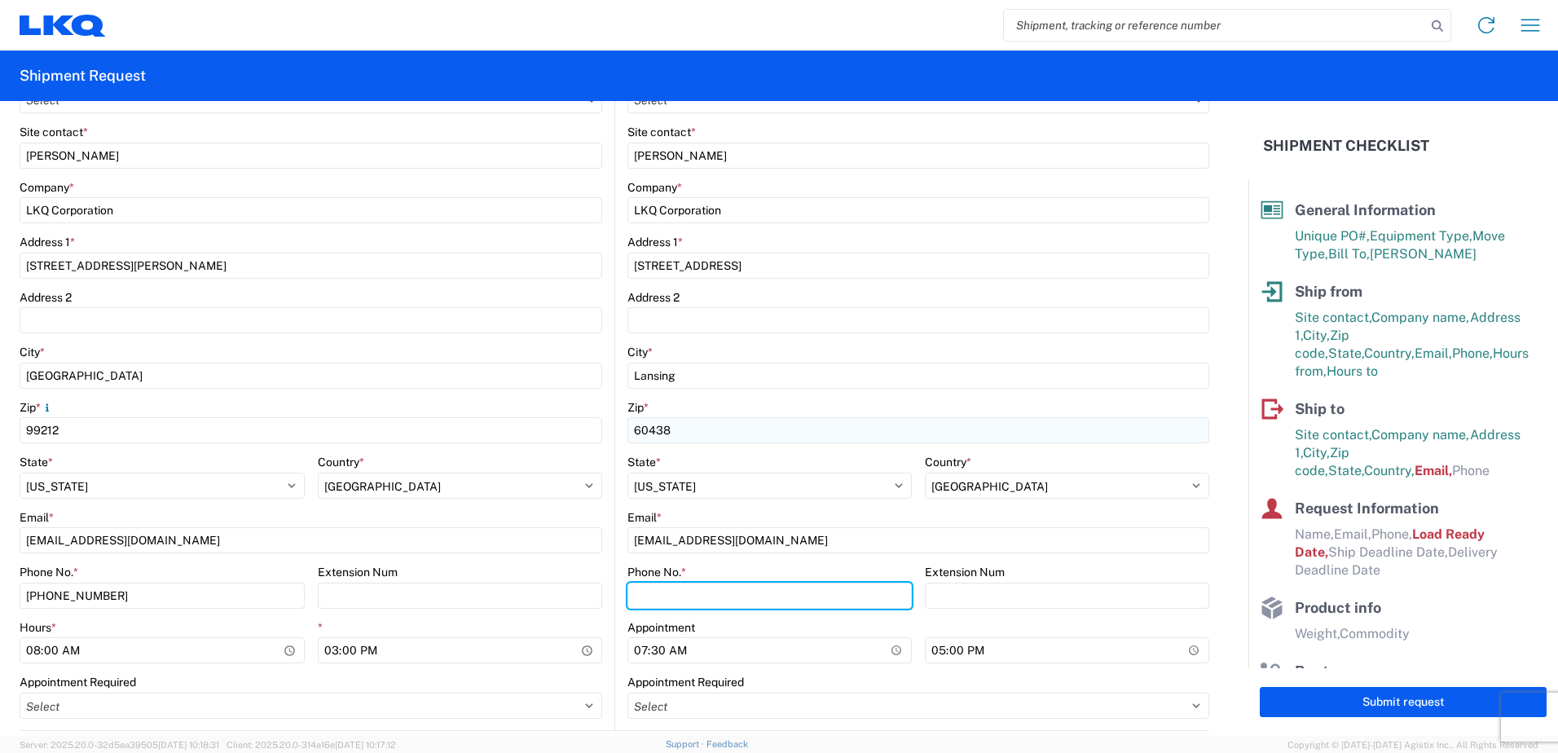
type input "7084416512"
type input "[PERSON_NAME]"
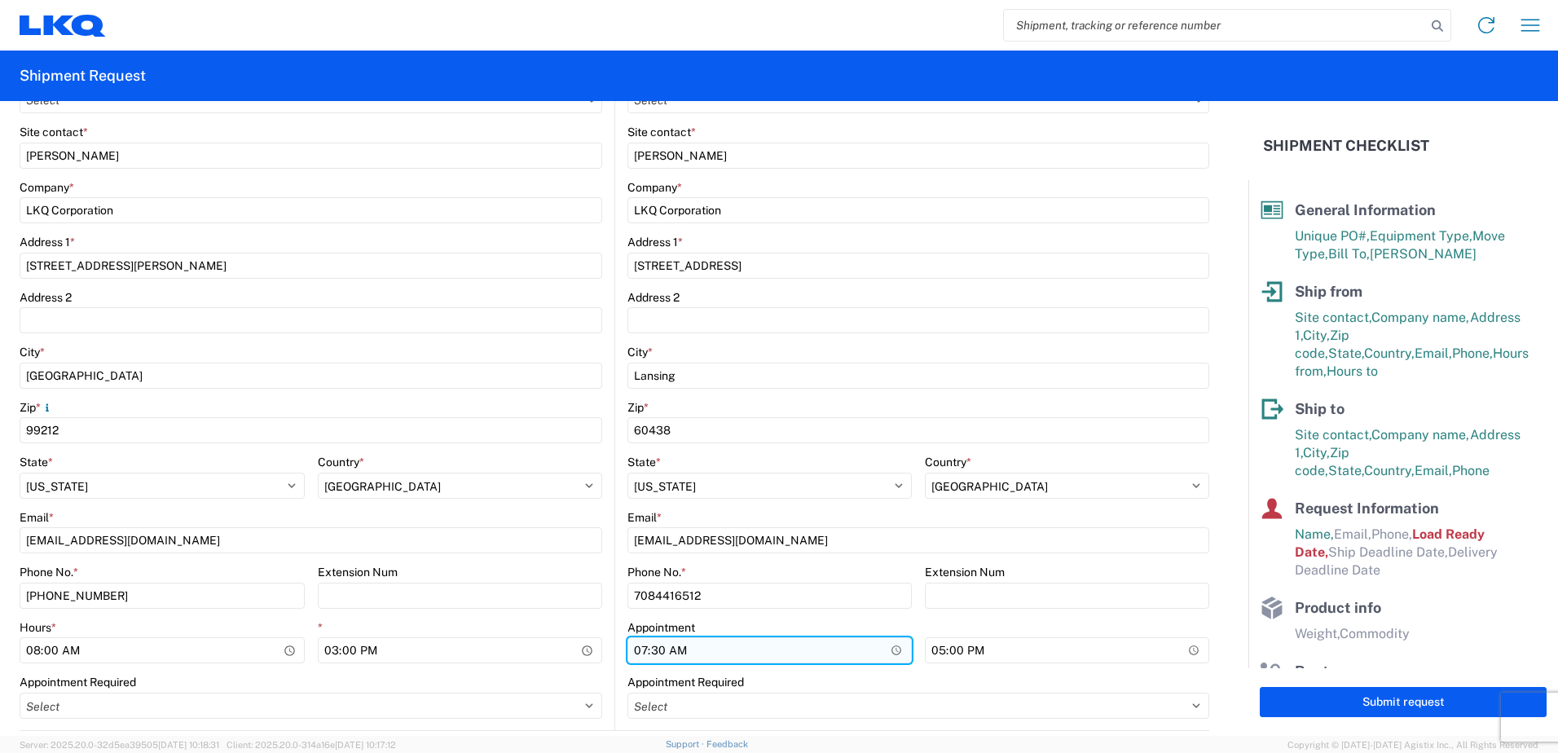
click at [638, 653] on input "07:30" at bounding box center [769, 650] width 284 height 26
type input "08:00"
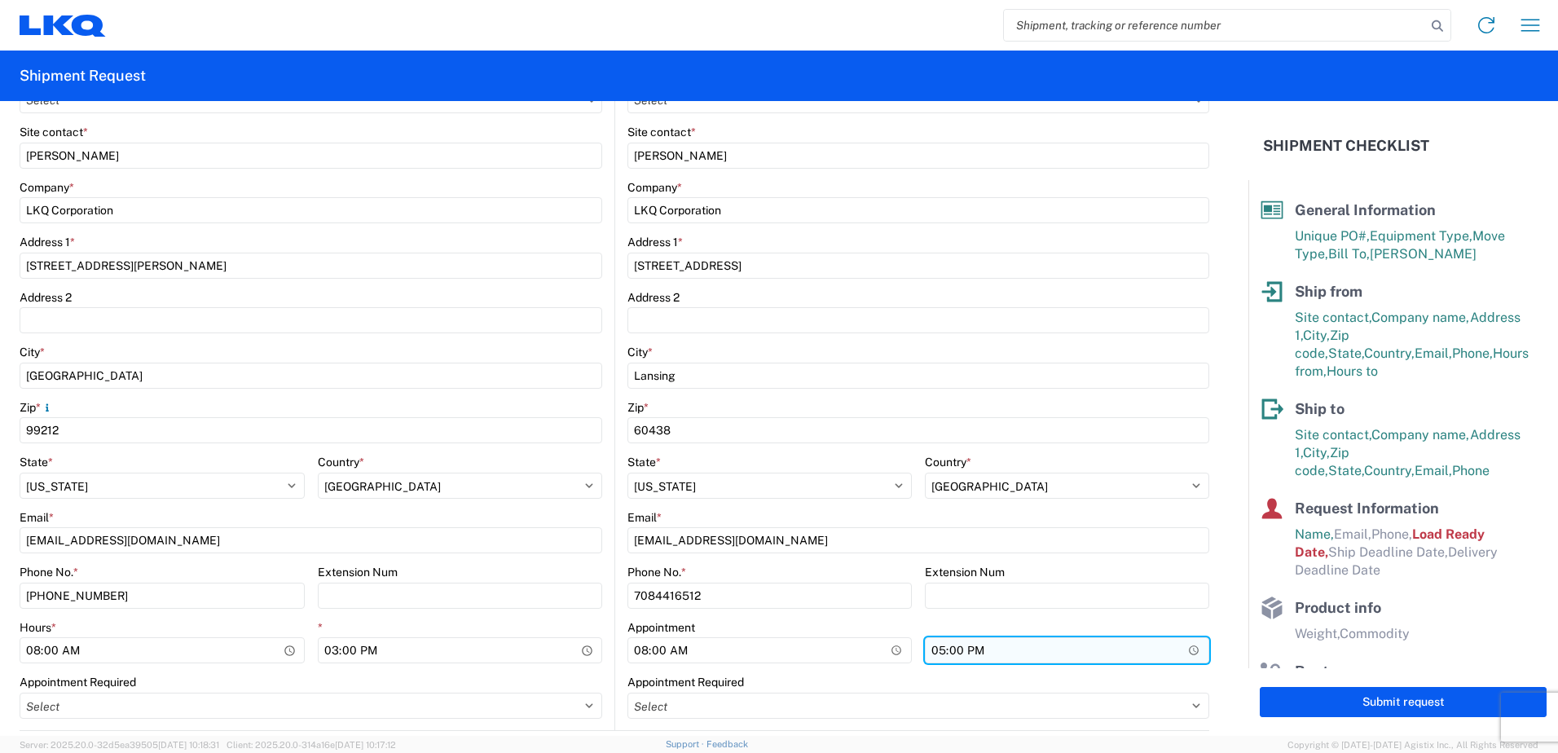
click at [933, 649] on input "17:00" at bounding box center [1067, 650] width 284 height 26
type input "15:00"
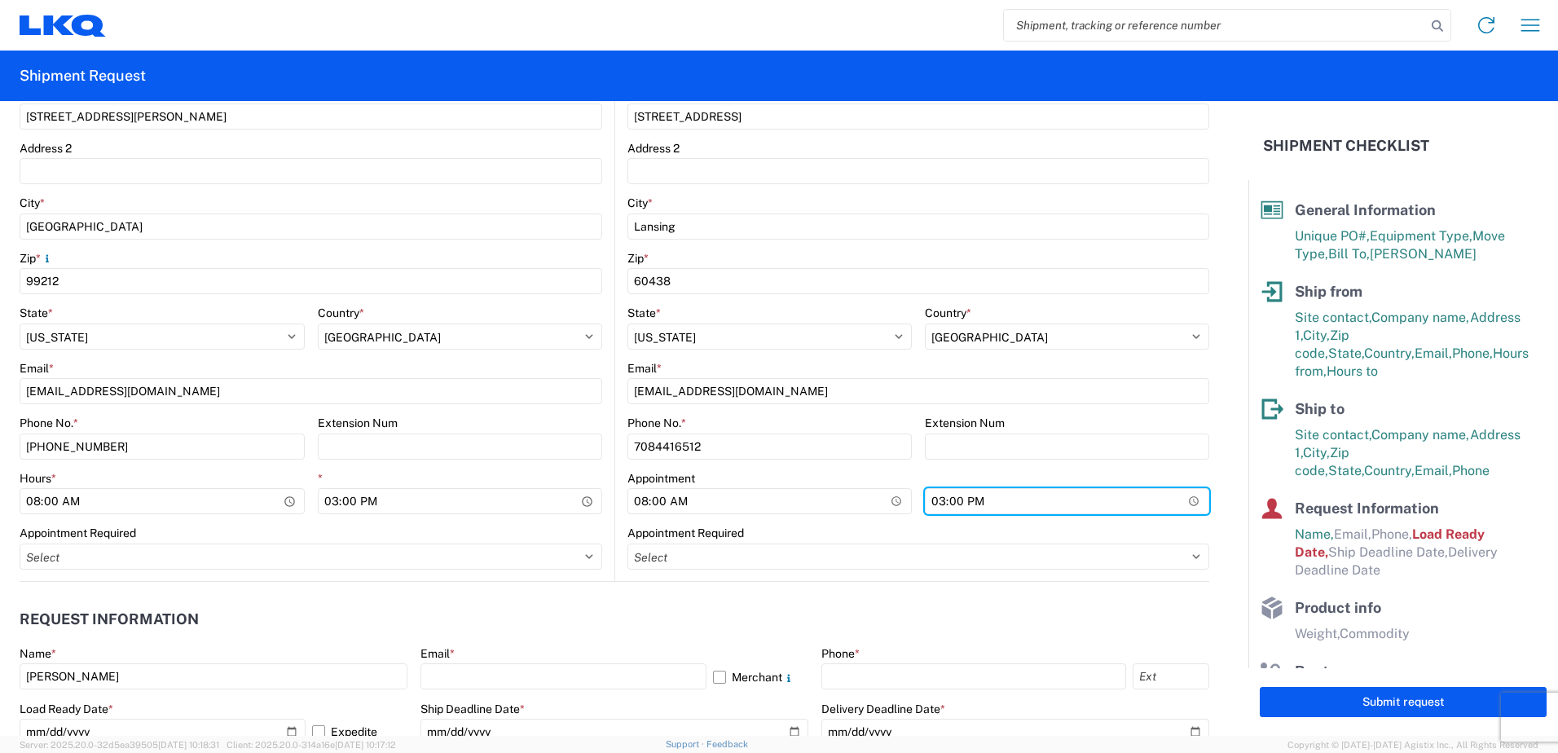
scroll to position [570, 0]
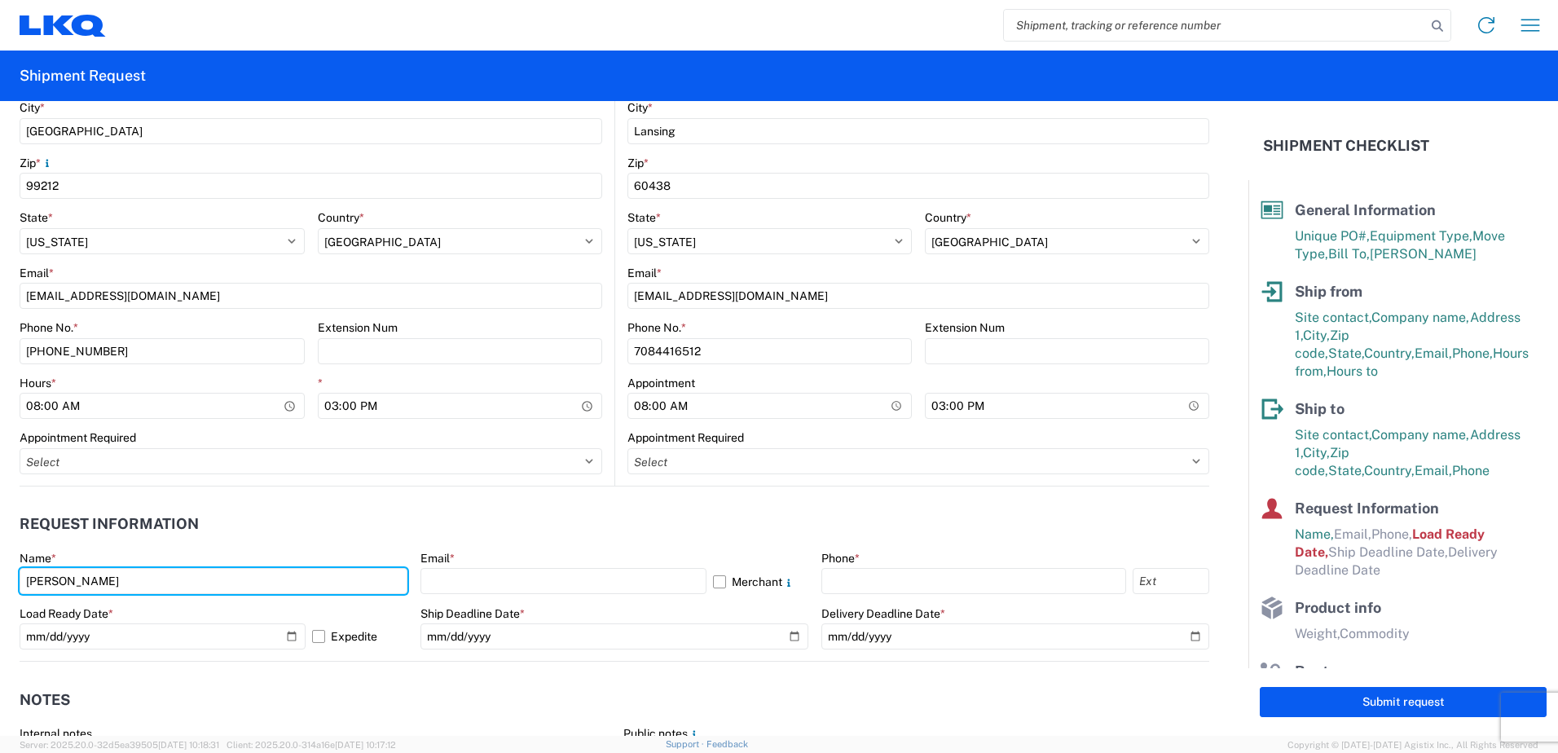
drag, startPoint x: 91, startPoint y: 584, endPoint x: -127, endPoint y: 578, distance: 218.4
click at [0, 578] on html "Home Shipment request Shipment tracking Shipment Request General Information Te…" at bounding box center [779, 376] width 1558 height 753
type input "[PERSON_NAME]"
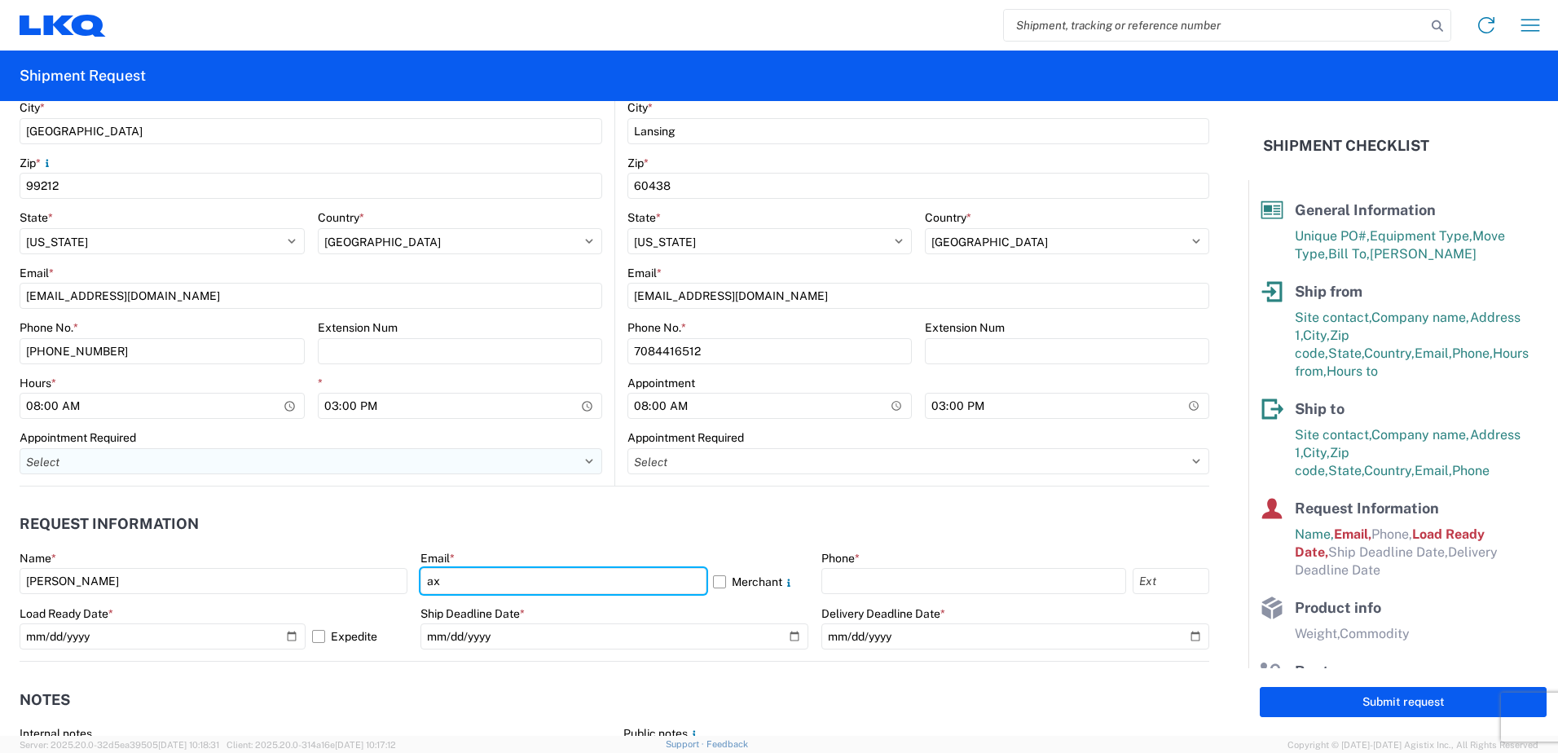
type input "[EMAIL_ADDRESS][DOMAIN_NAME]"
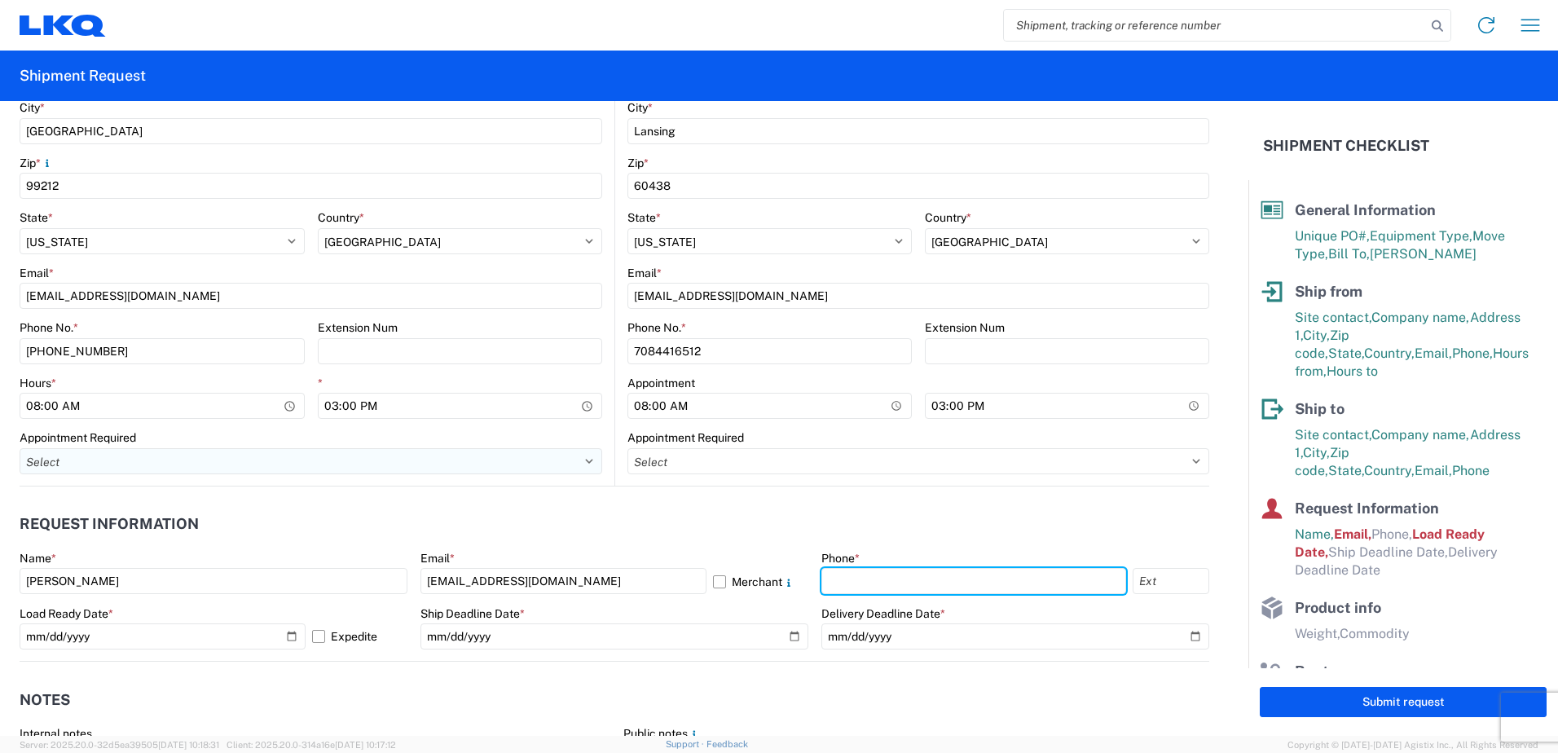
type input "4176303148"
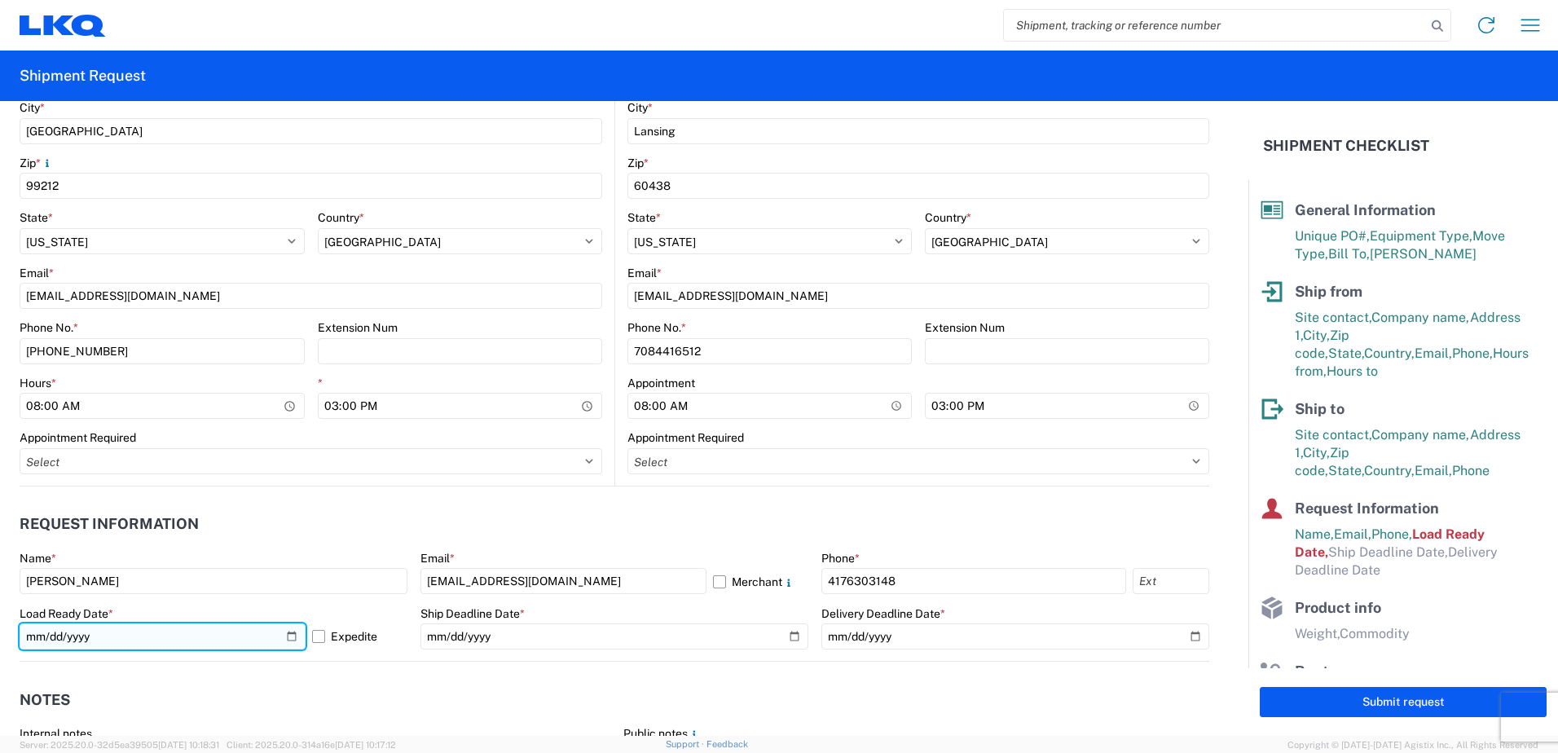
click at [291, 634] on input "[DATE]" at bounding box center [163, 636] width 286 height 26
type input "[DATE]"
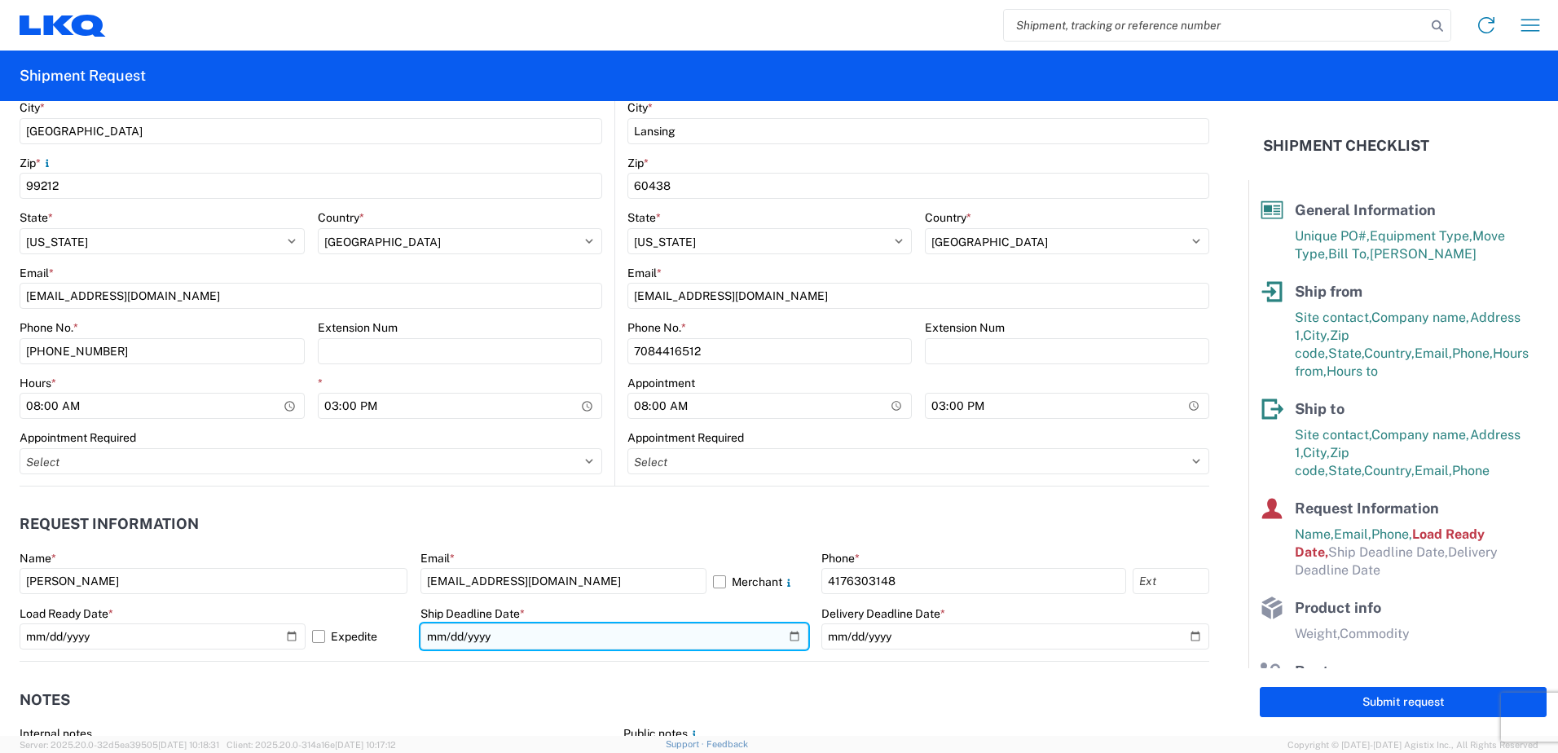
click at [784, 637] on input "date" at bounding box center [614, 636] width 388 height 26
type input "[DATE]"
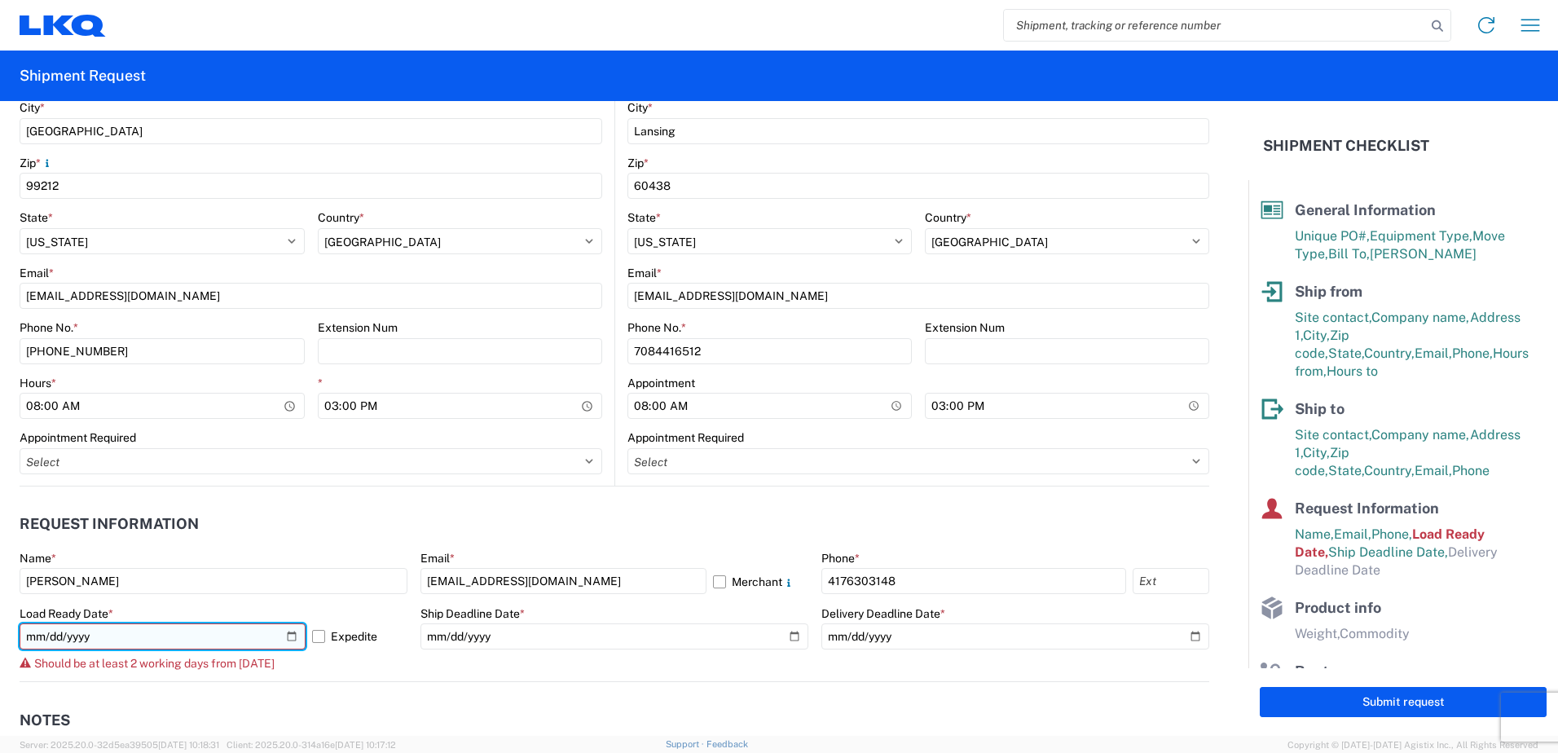
click at [289, 637] on input "[DATE]" at bounding box center [163, 636] width 286 height 26
type input "[DATE]"
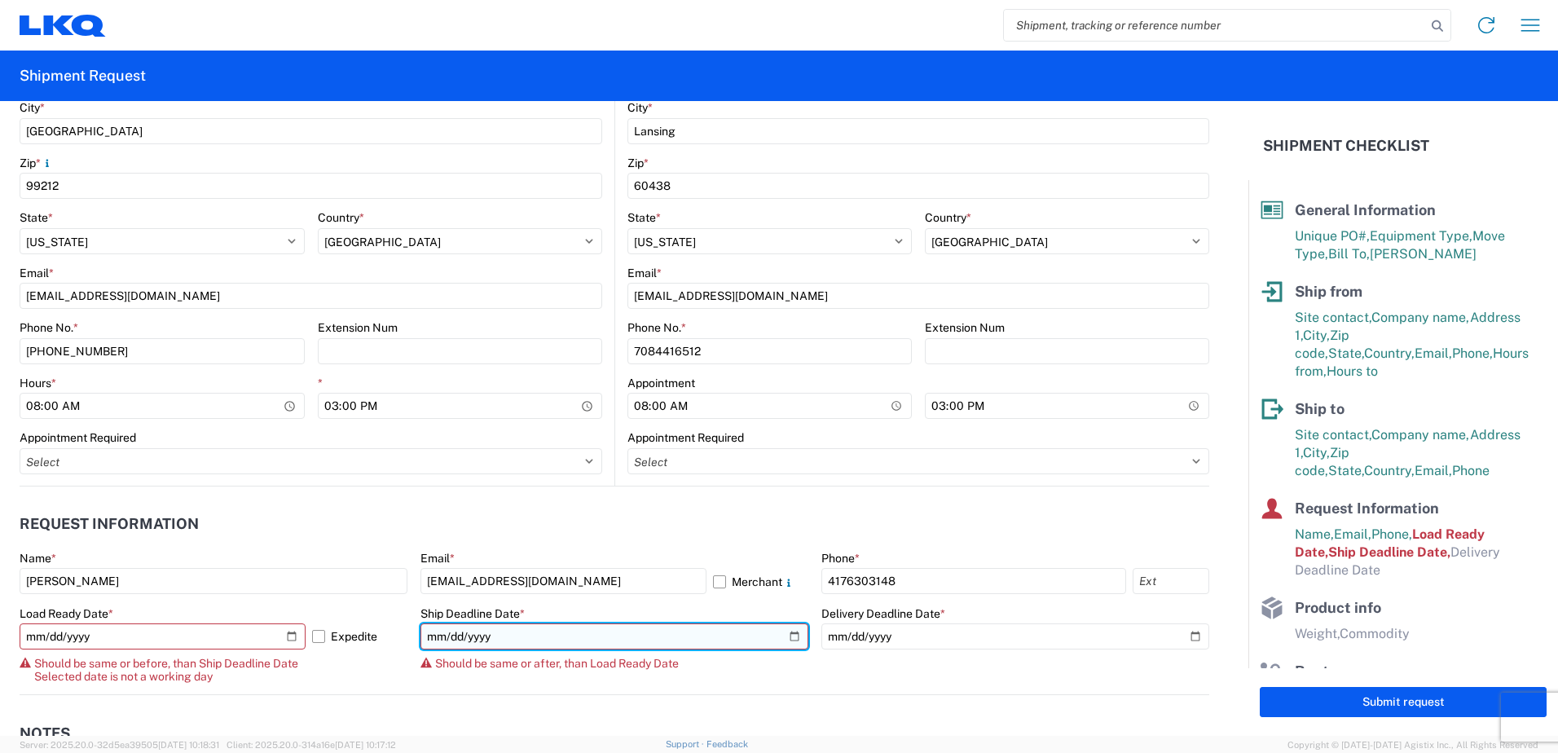
click at [785, 636] on input "[DATE]" at bounding box center [614, 636] width 388 height 26
type input "[DATE]"
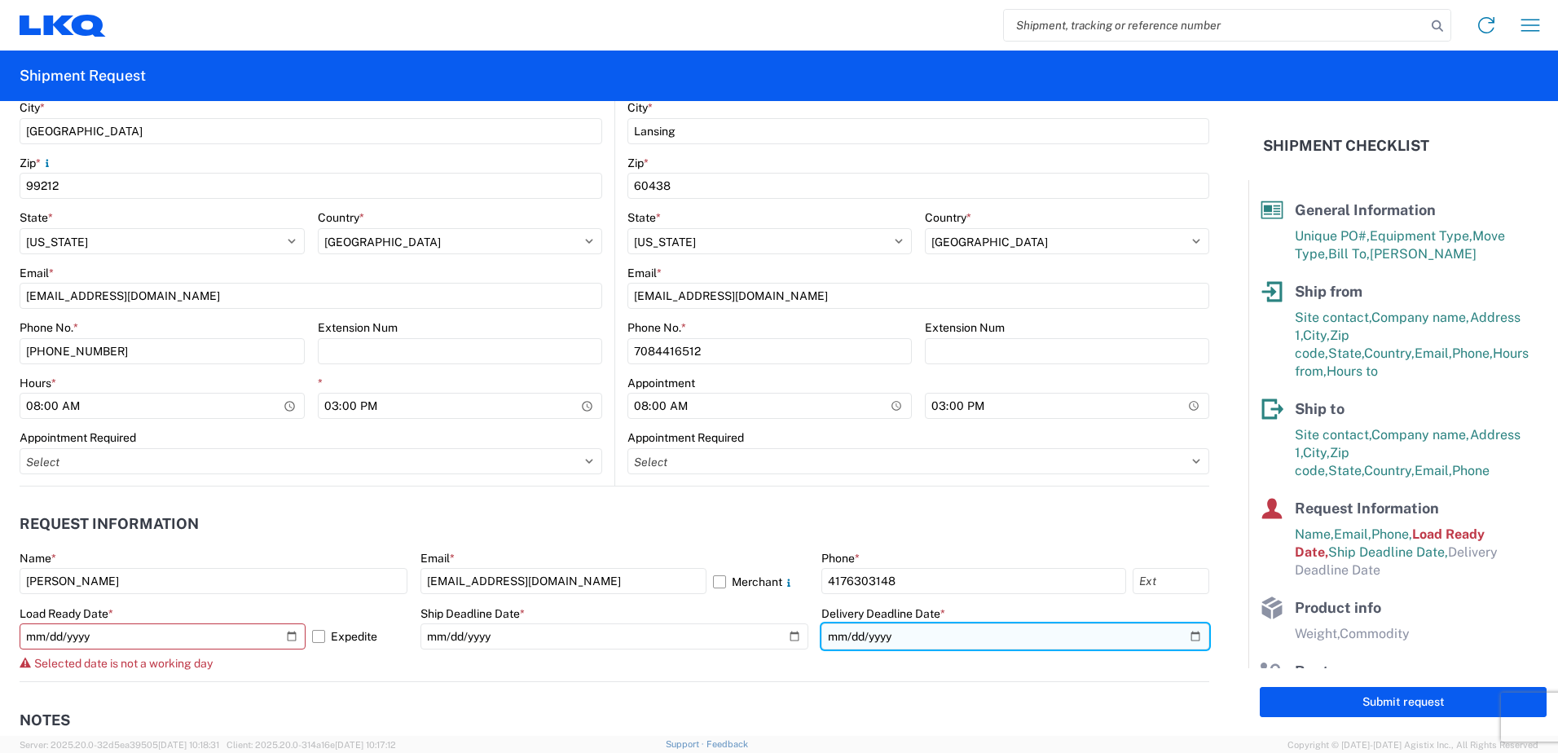
click at [1181, 639] on input "date" at bounding box center [1015, 636] width 388 height 26
type input "[DATE]"
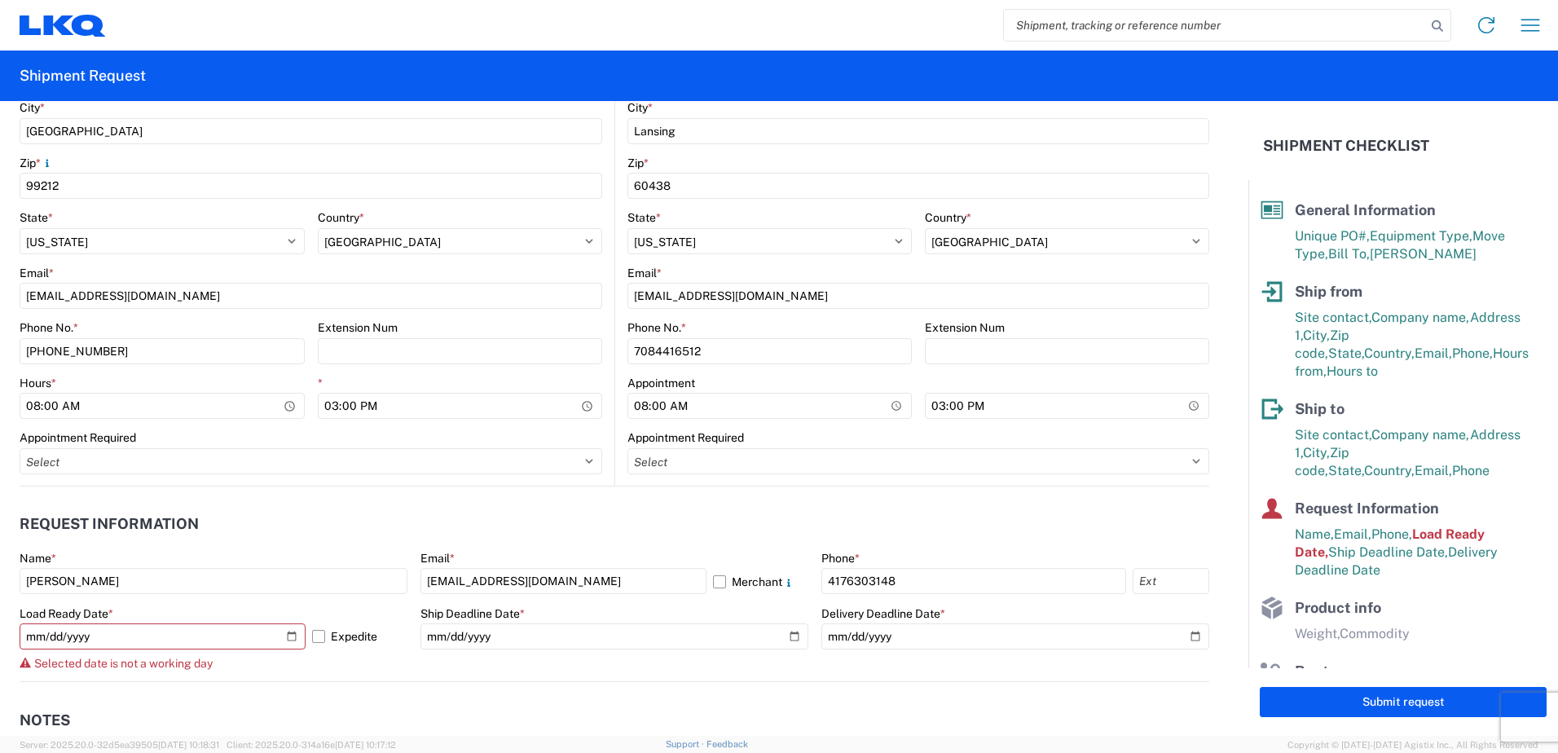
click at [330, 668] on div "Selected date is not a working day" at bounding box center [214, 663] width 388 height 13
click at [289, 636] on input "[DATE]" at bounding box center [163, 636] width 286 height 26
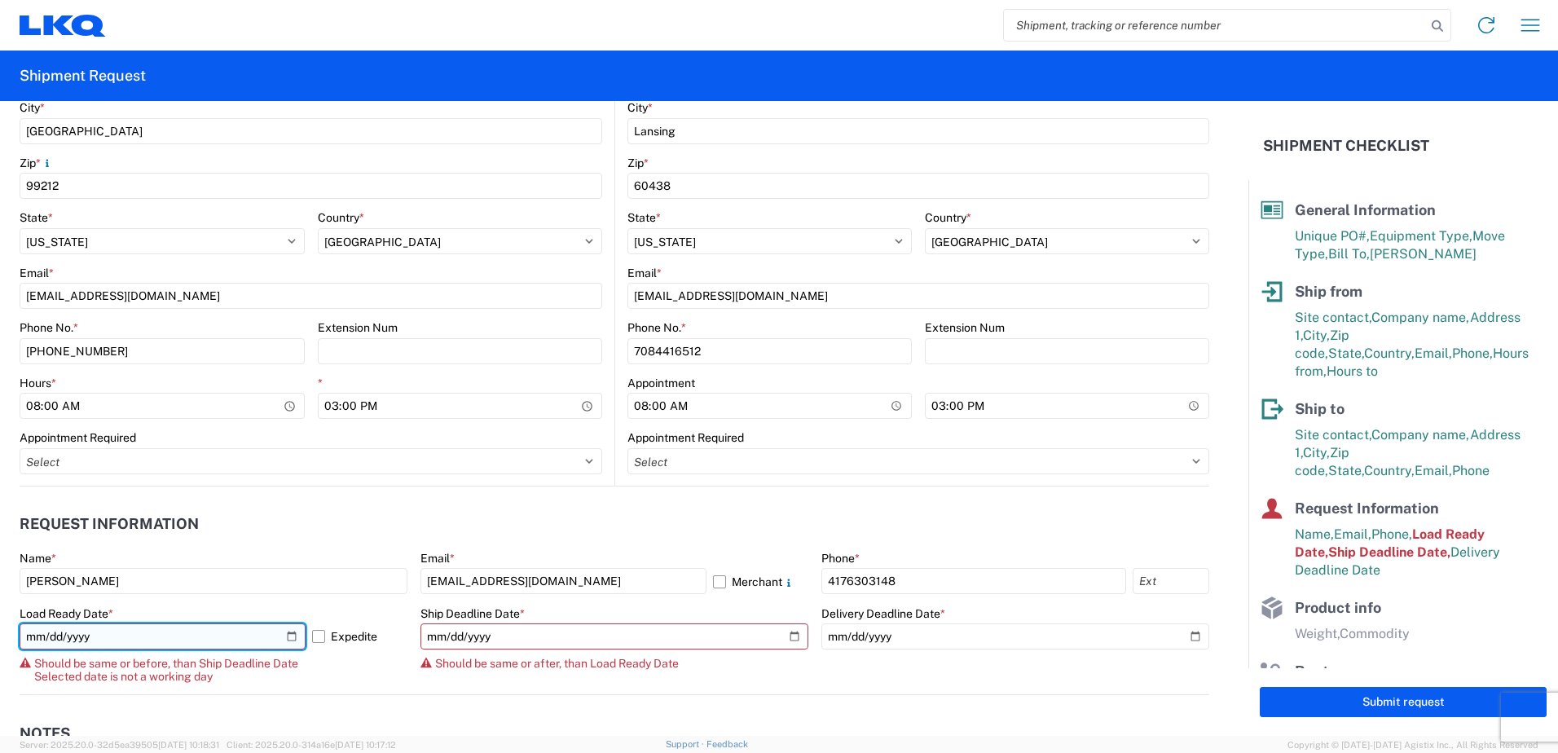
click at [286, 638] on input "[DATE]" at bounding box center [163, 636] width 286 height 26
type input "[DATE]"
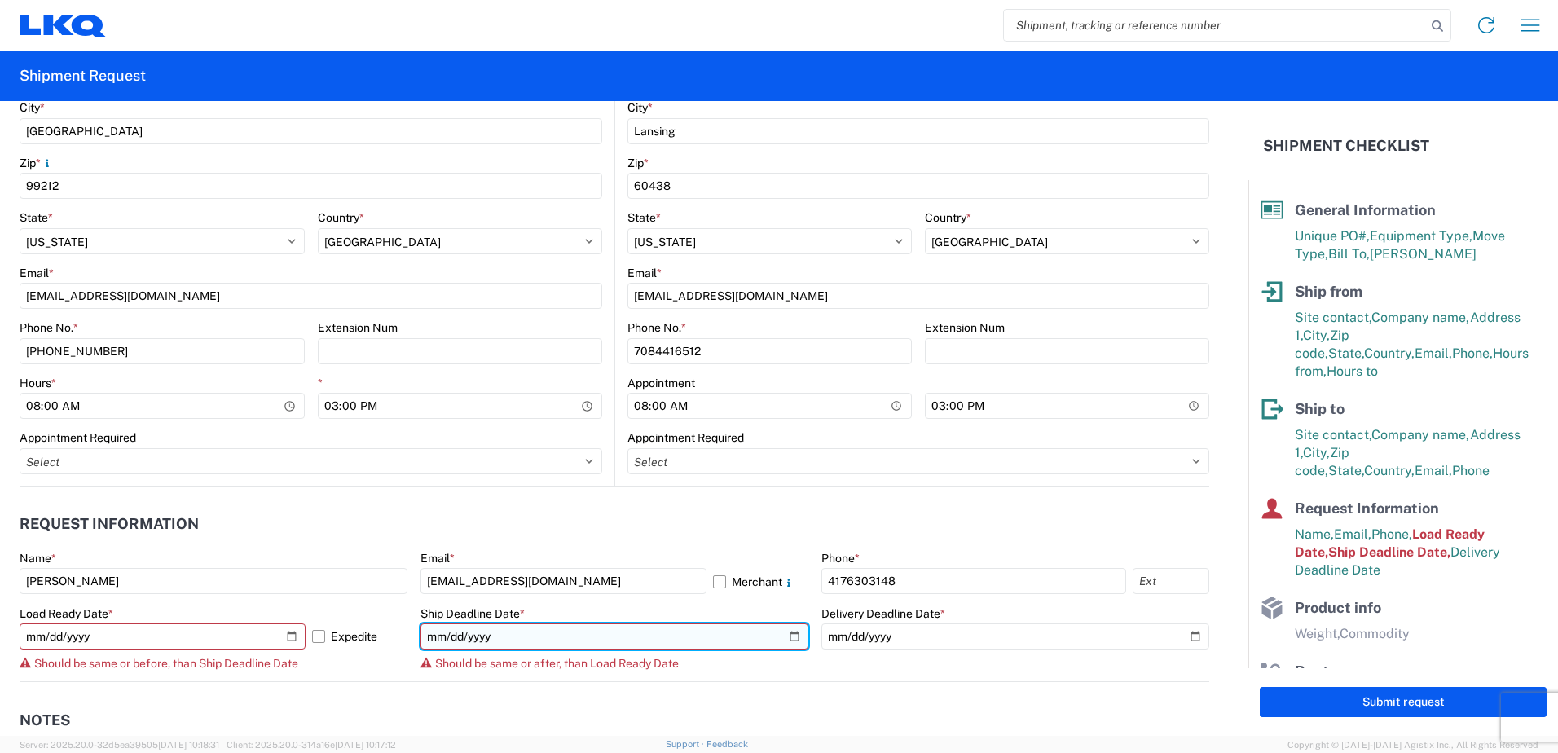
click at [784, 637] on input "[DATE]" at bounding box center [614, 636] width 388 height 26
type input "[DATE]"
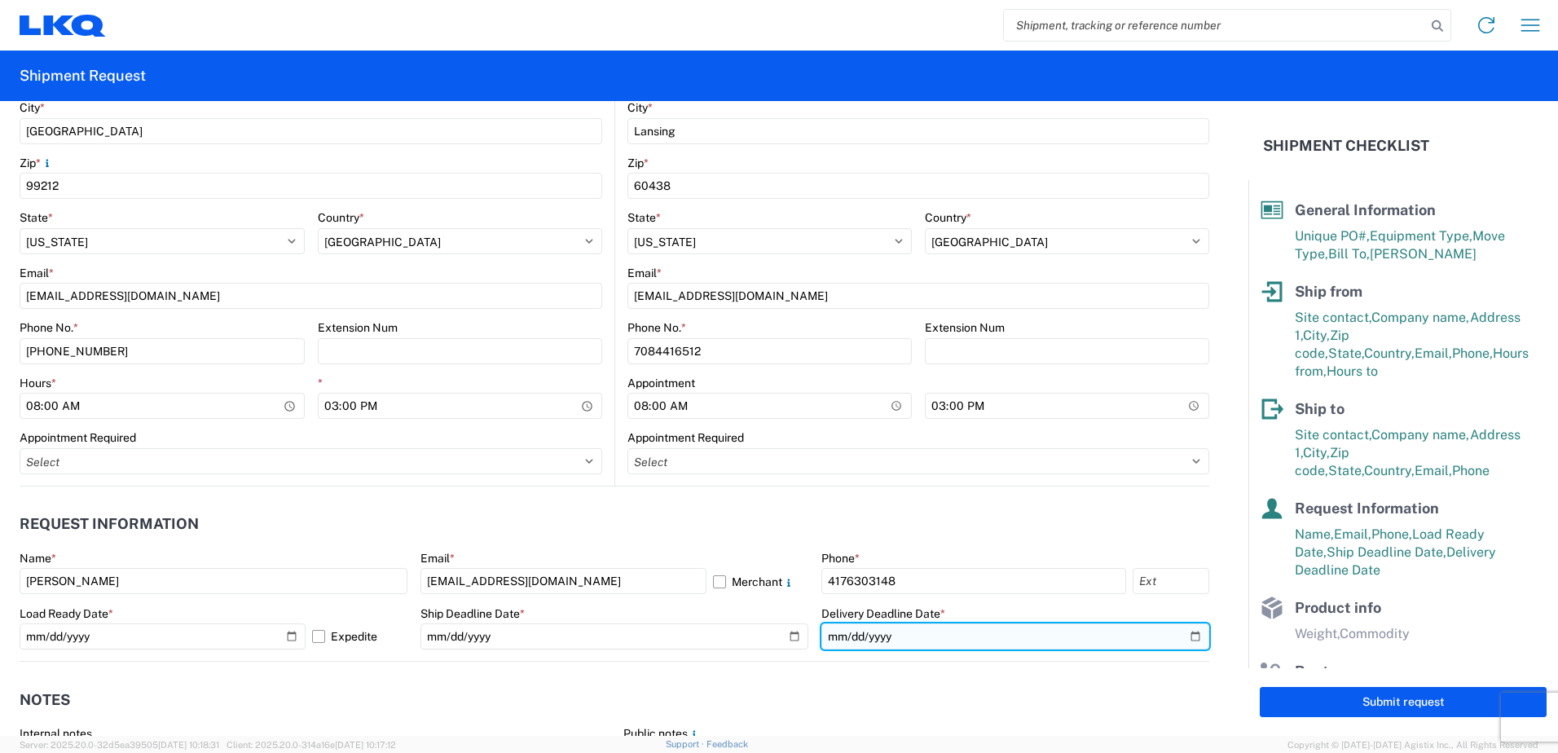
click at [1184, 637] on input "[DATE]" at bounding box center [1015, 636] width 388 height 26
type input "[DATE]"
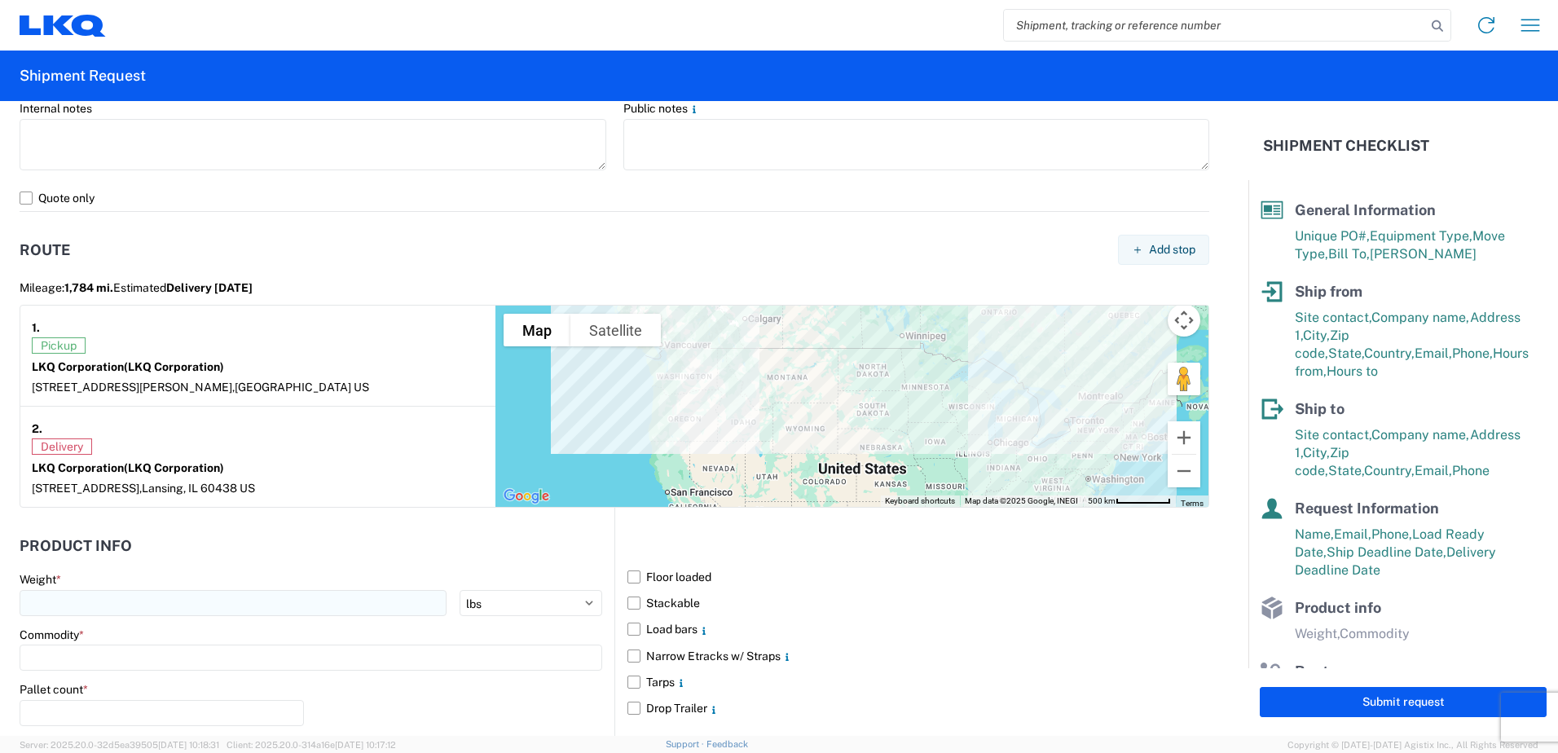
scroll to position [1222, 0]
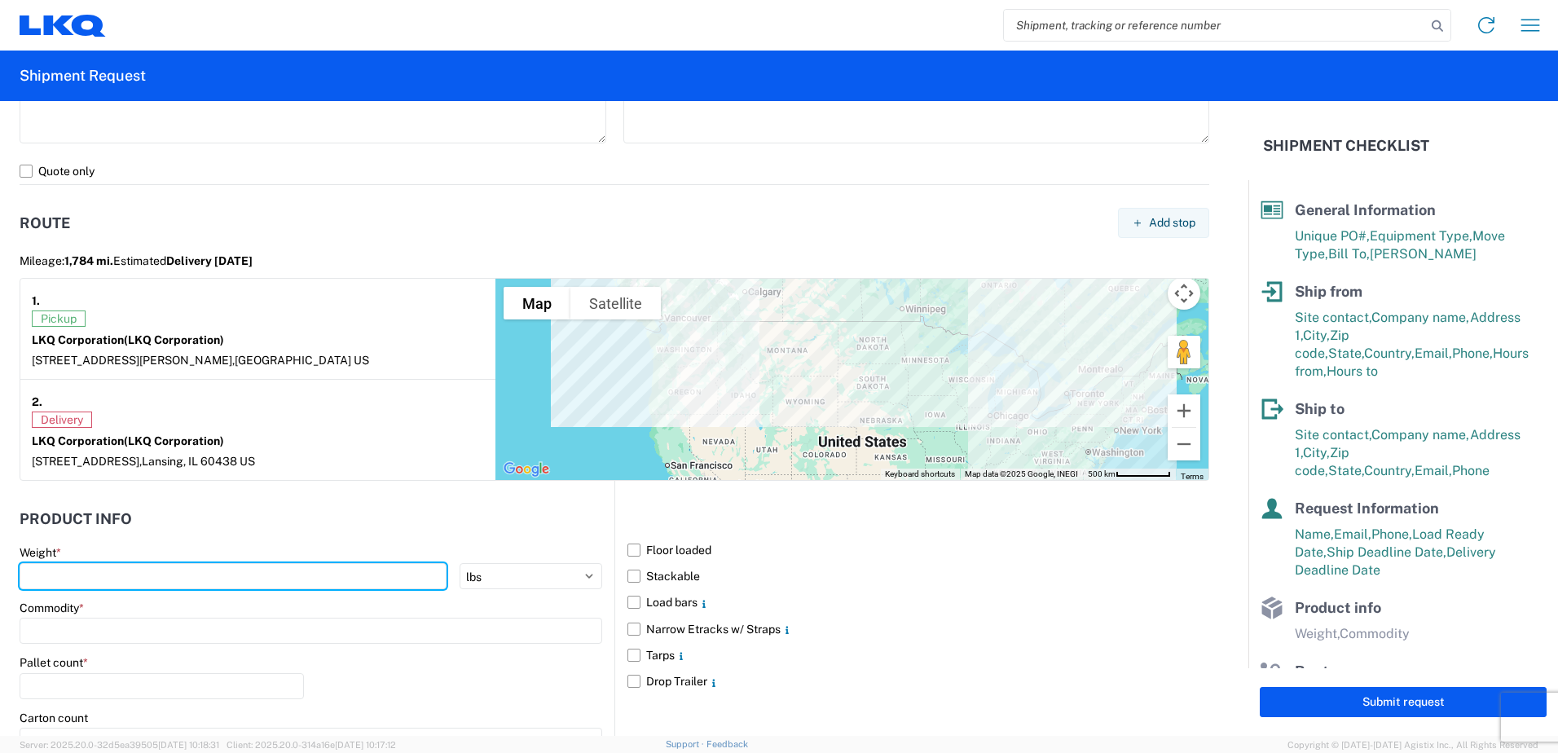
drag, startPoint x: 42, startPoint y: 579, endPoint x: 13, endPoint y: 543, distance: 46.4
click at [33, 576] on input "number" at bounding box center [233, 576] width 427 height 26
type input "42000"
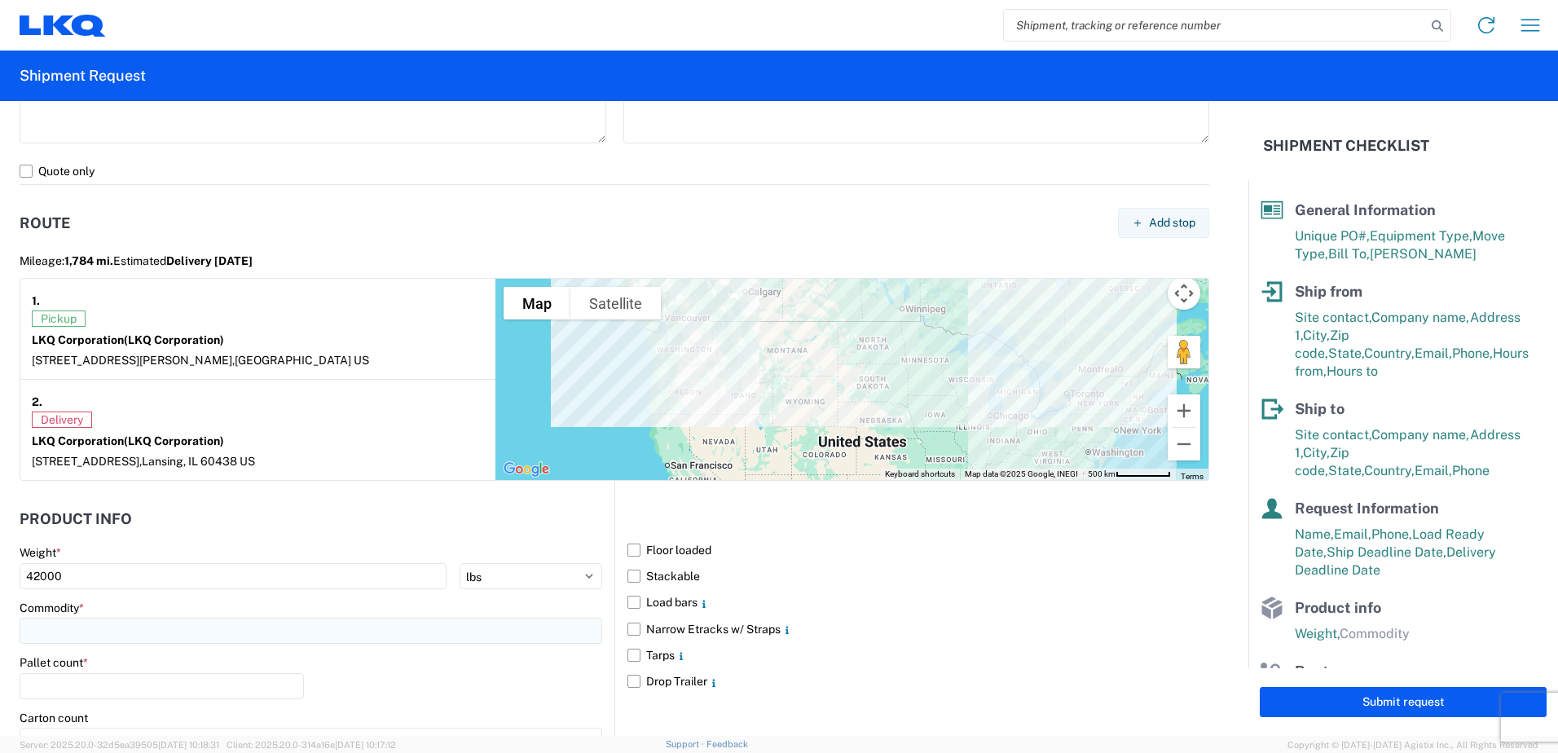
click at [146, 627] on input at bounding box center [311, 631] width 583 height 26
type input "en"
click at [79, 578] on div "Engines, Transmissions" at bounding box center [166, 571] width 285 height 26
type input "Engines, Transmissions"
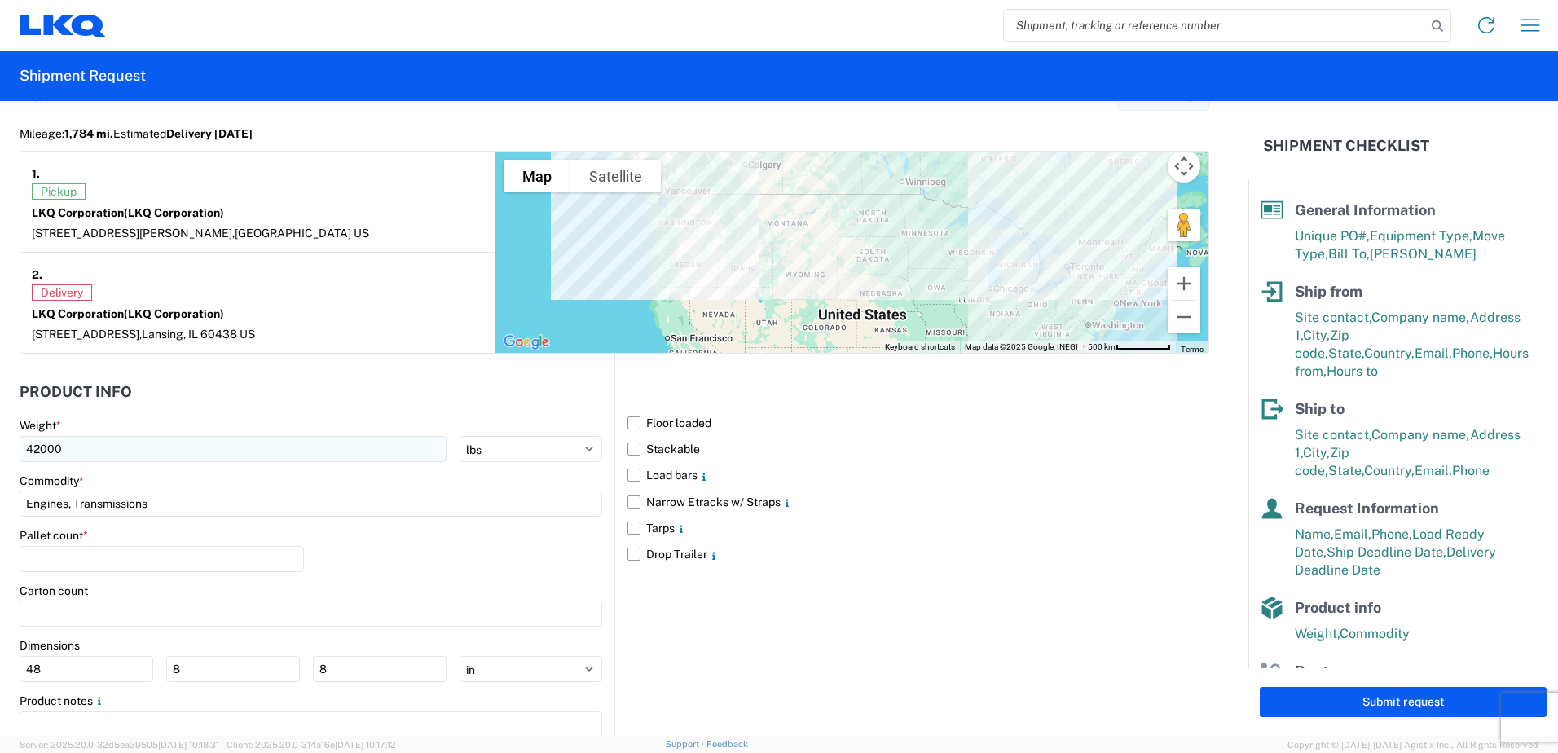
scroll to position [1417, 0]
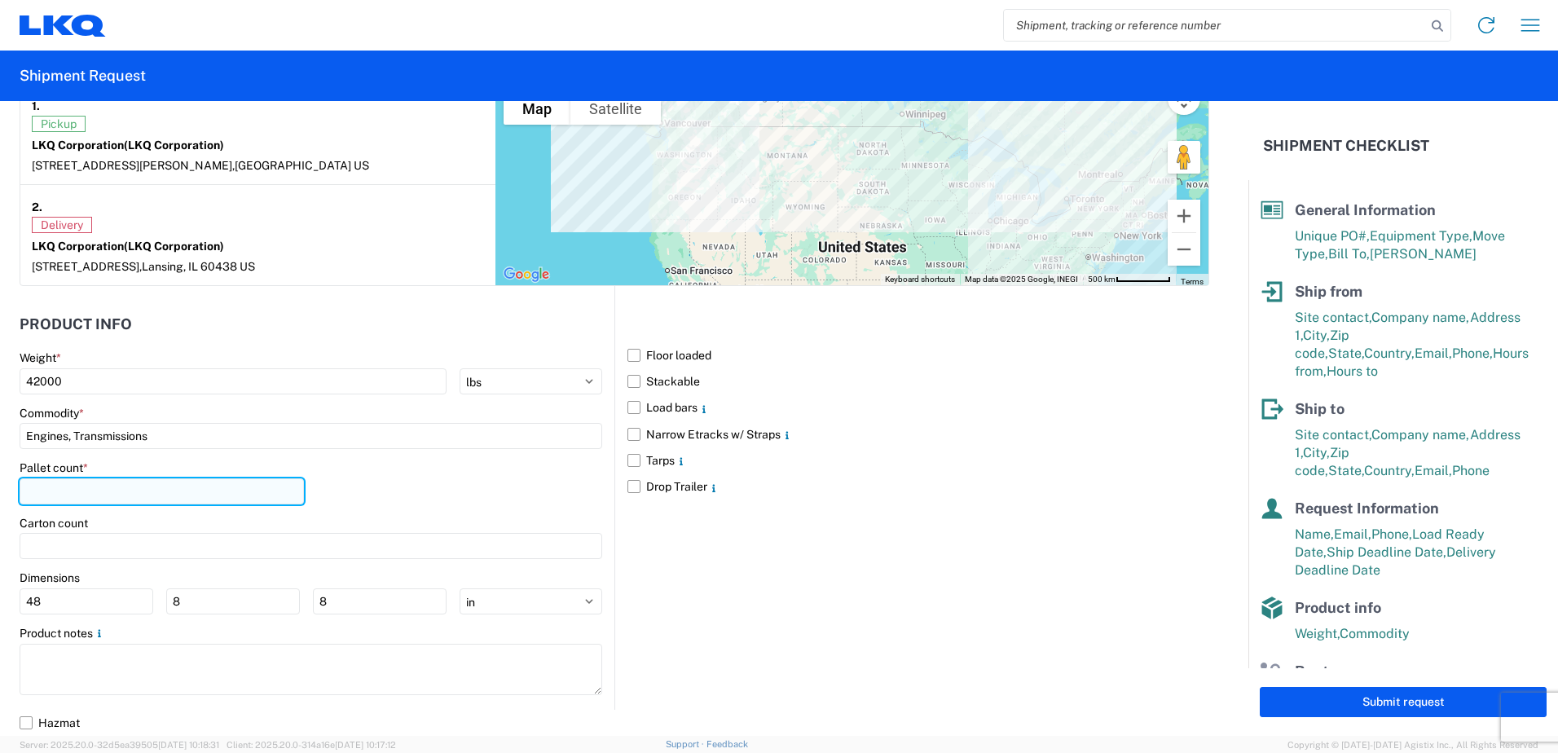
click at [59, 496] on input "number" at bounding box center [162, 491] width 284 height 26
type input "19"
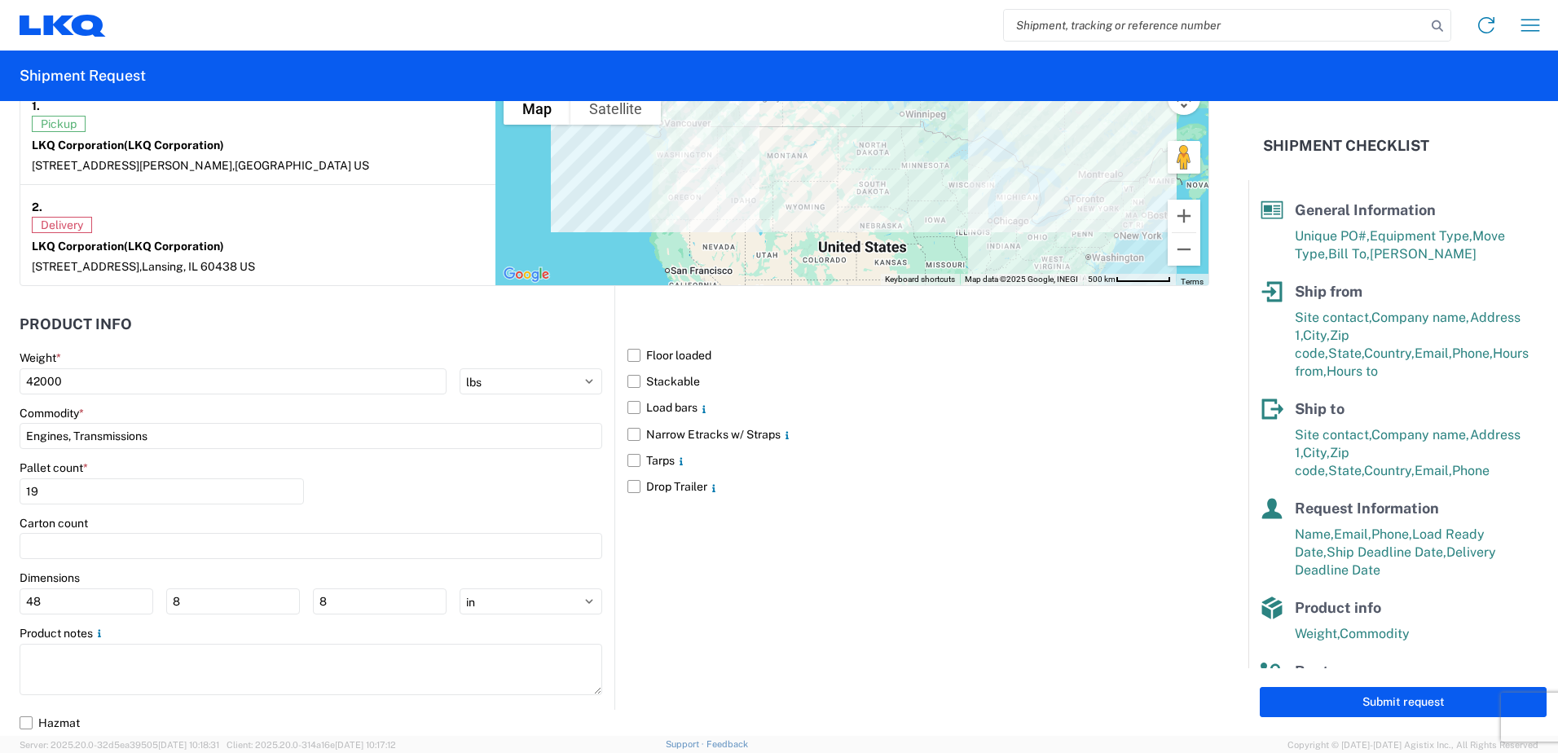
click at [842, 552] on div "Floor loaded Stackable Load bars Narrow Etracks w/ Straps Tarps Drop Trailer" at bounding box center [911, 497] width 595 height 423
click at [1352, 702] on button "Submit request" at bounding box center [1403, 702] width 287 height 30
